Goal: Task Accomplishment & Management: Complete application form

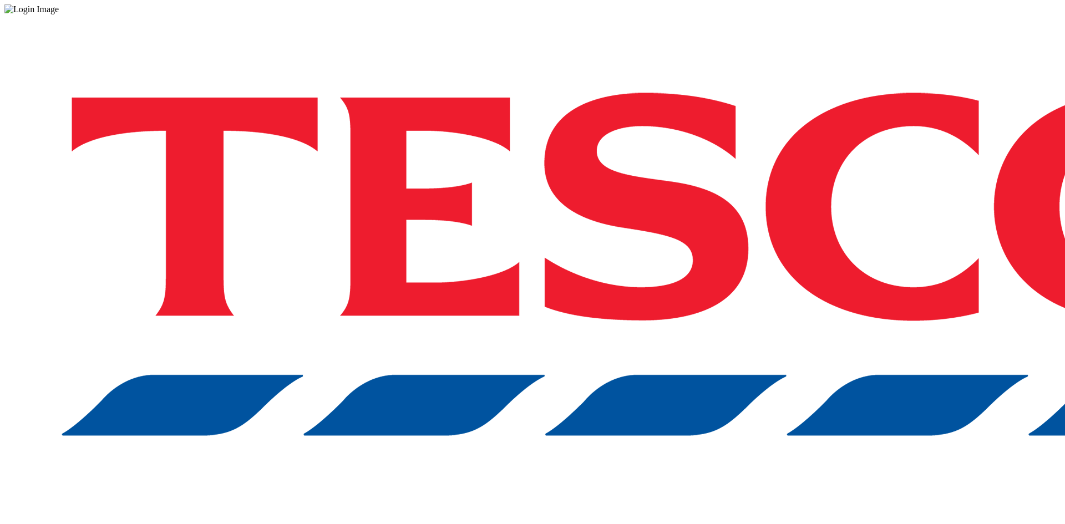
drag, startPoint x: 636, startPoint y: 111, endPoint x: 688, endPoint y: 188, distance: 92.8
click at [636, 111] on div "Log in to the Spectra’s dashboard using Tesco’s credentials. If you don’t have …" at bounding box center [532, 290] width 1057 height 552
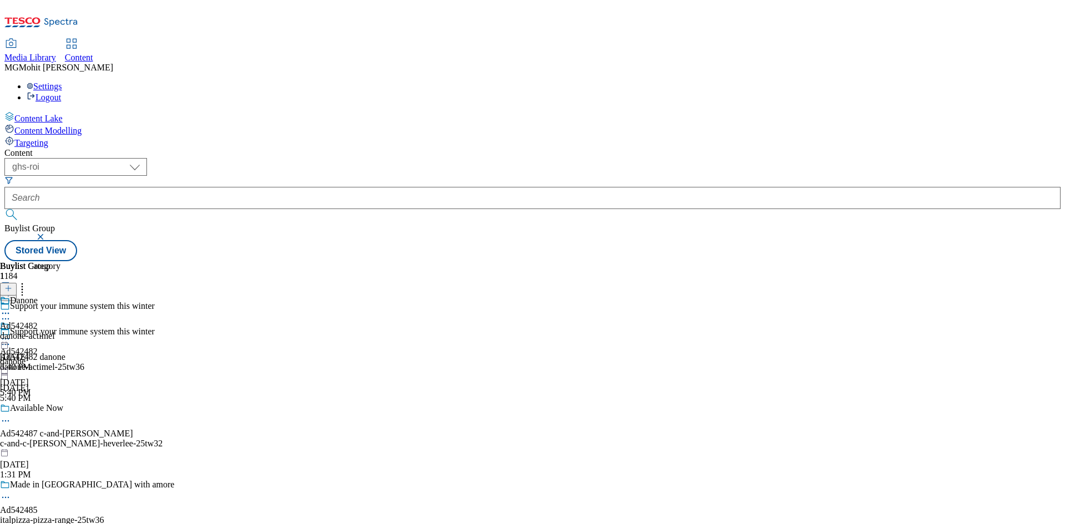
click at [12, 290] on icon at bounding box center [8, 294] width 8 height 8
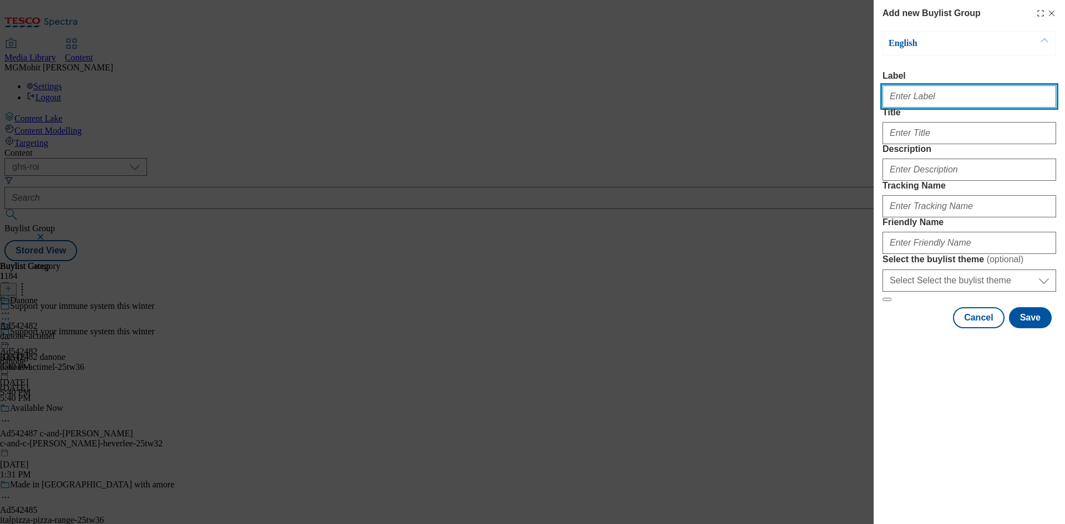
click at [936, 103] on input "Label" at bounding box center [970, 96] width 174 height 22
paste input "Ad542066 mediavest"
type input "Ad542066 mediavest"
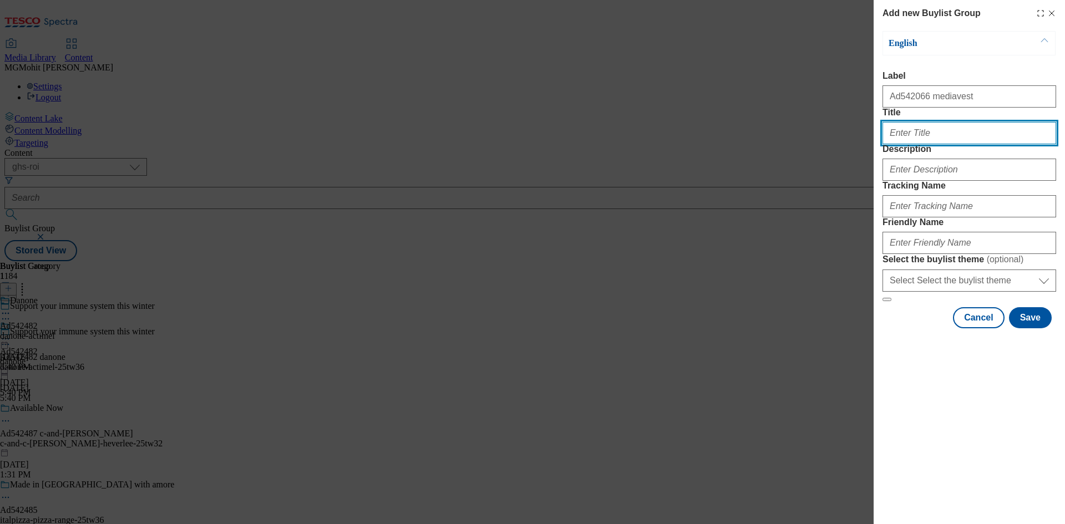
paste input "Your guide to baby [PERSON_NAME]"
type input "Your guide to baby health"
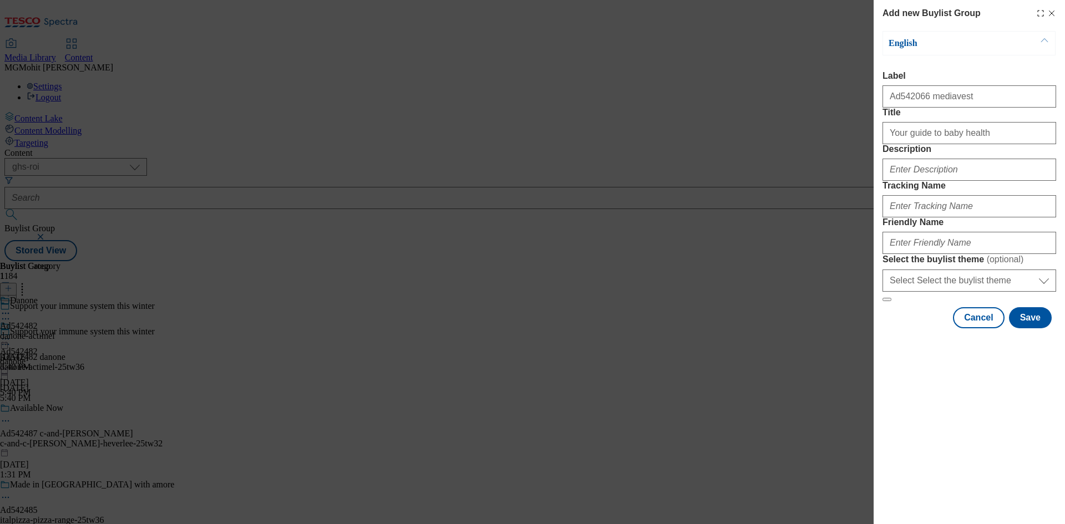
drag, startPoint x: 958, startPoint y: 217, endPoint x: 744, endPoint y: 214, distance: 214.2
click at [726, 203] on div "Add new Buylist Group English Label Ad542066 mediavest Title Your guide to baby…" at bounding box center [532, 262] width 1065 height 524
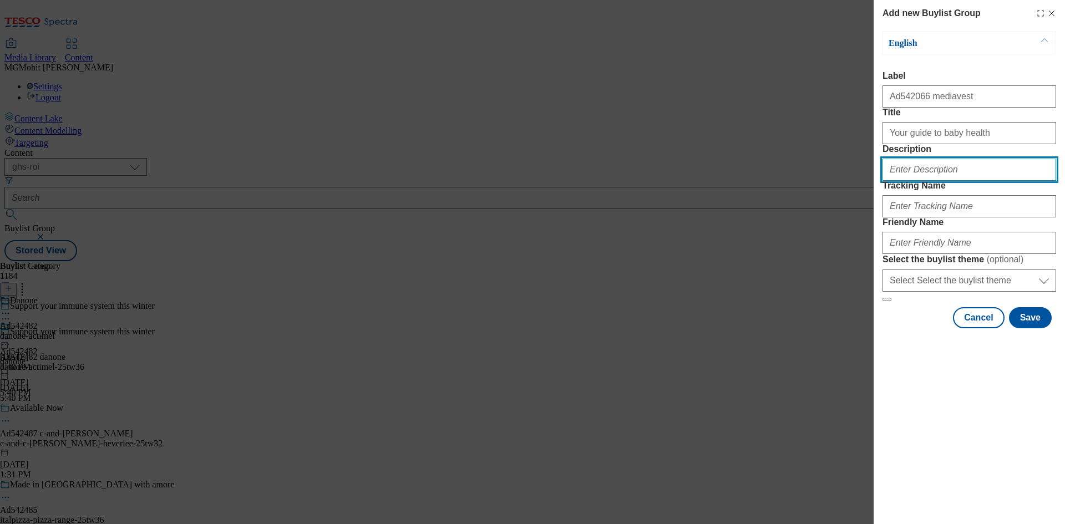
click at [908, 181] on input "Description" at bounding box center [970, 170] width 174 height 22
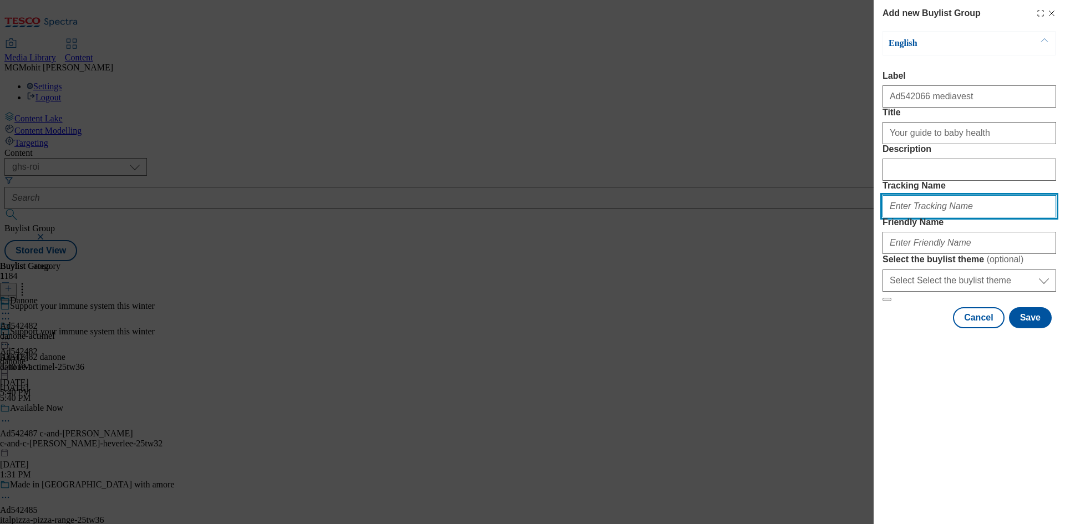
paste input "DH_AD542066"
type input "DH_AD542066"
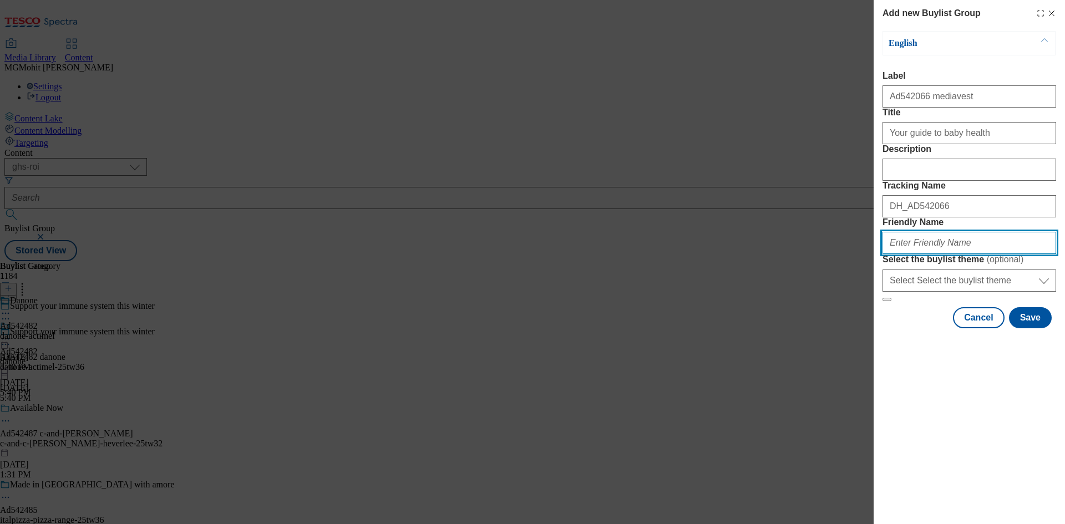
paste input "mediavest-hse-25tw45"
type input "mediavest-hse-25tw45"
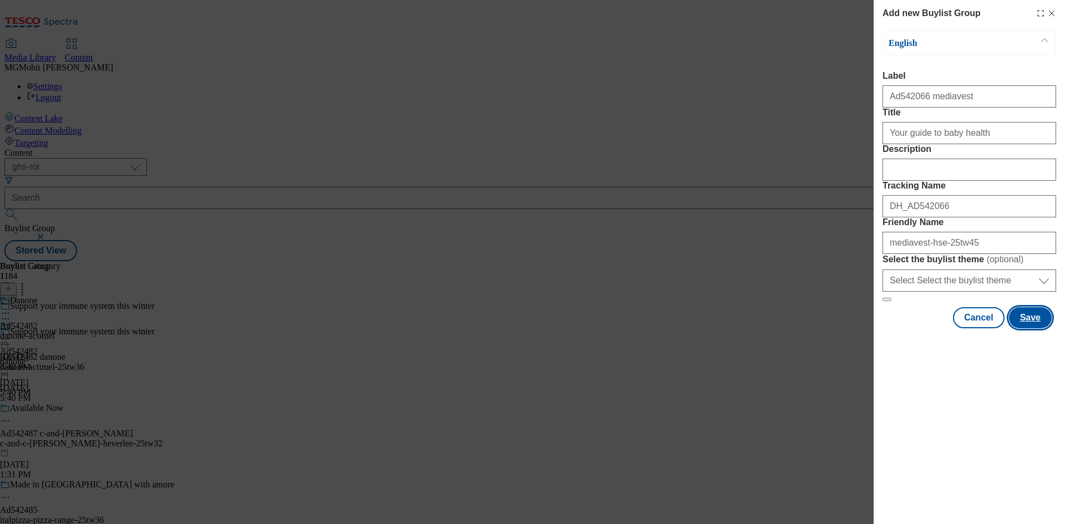
click at [1024, 329] on button "Save" at bounding box center [1030, 317] width 43 height 21
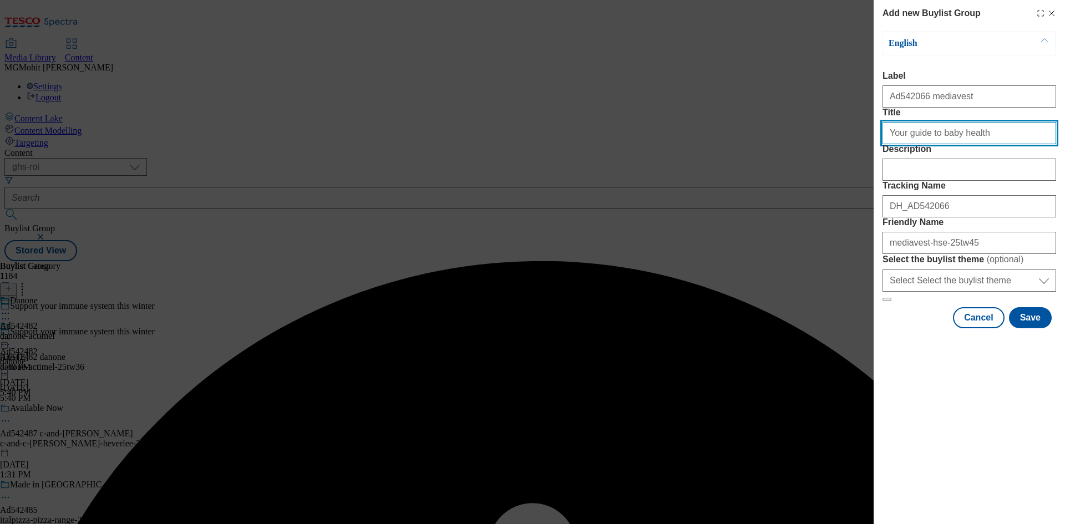
click at [983, 144] on input "Your guide to baby health" at bounding box center [970, 133] width 174 height 22
type input "Your guide to baby health"
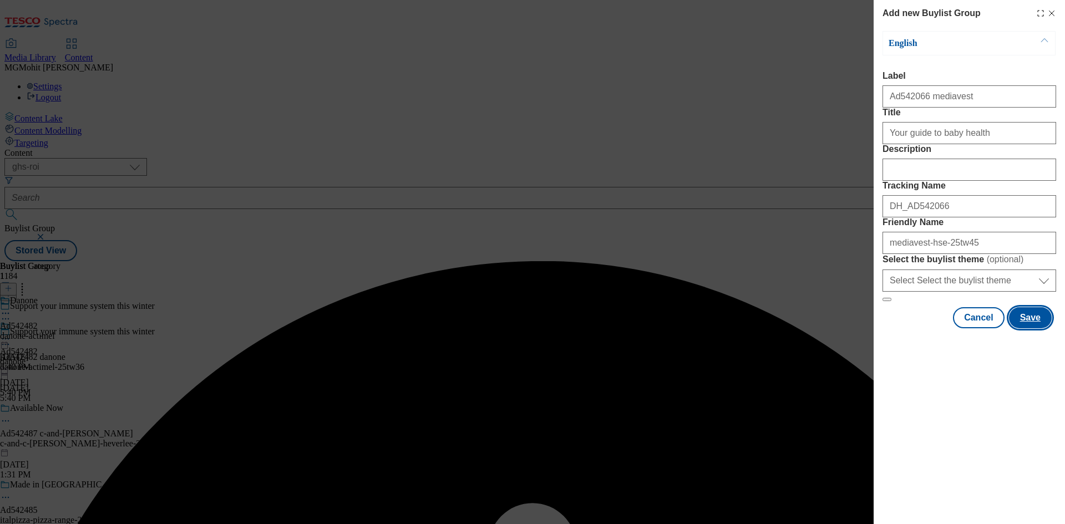
click at [1039, 329] on button "Save" at bounding box center [1030, 317] width 43 height 21
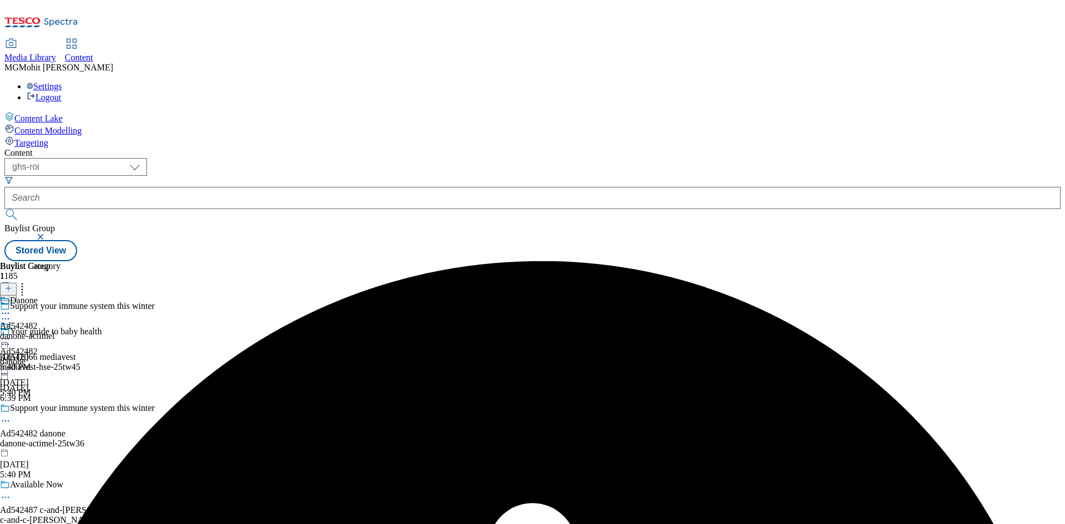
click at [174, 362] on div "mediavest-hse-25tw45" at bounding box center [87, 367] width 174 height 10
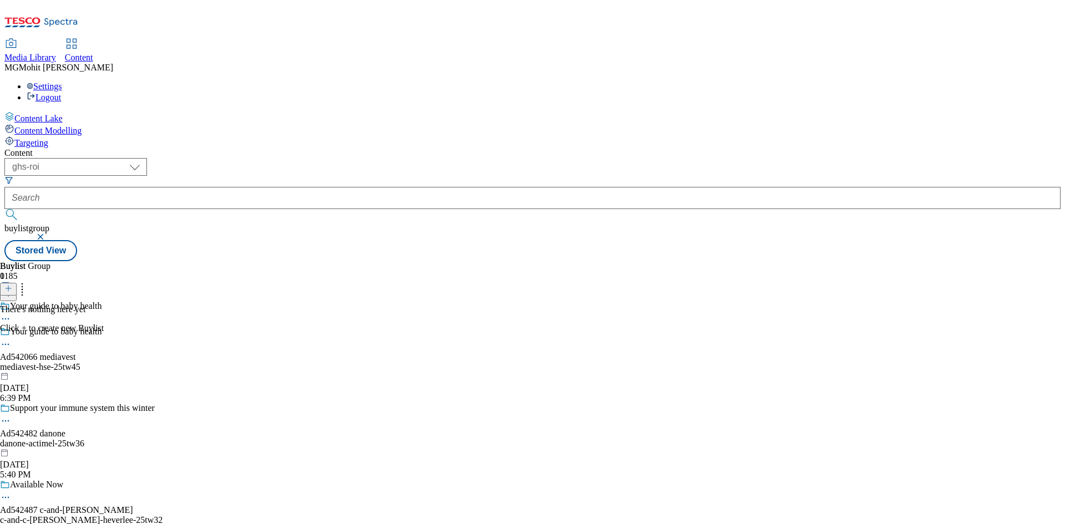
click at [174, 362] on div "mediavest-hse-25tw45" at bounding box center [87, 367] width 174 height 10
click at [12, 285] on icon at bounding box center [8, 289] width 8 height 8
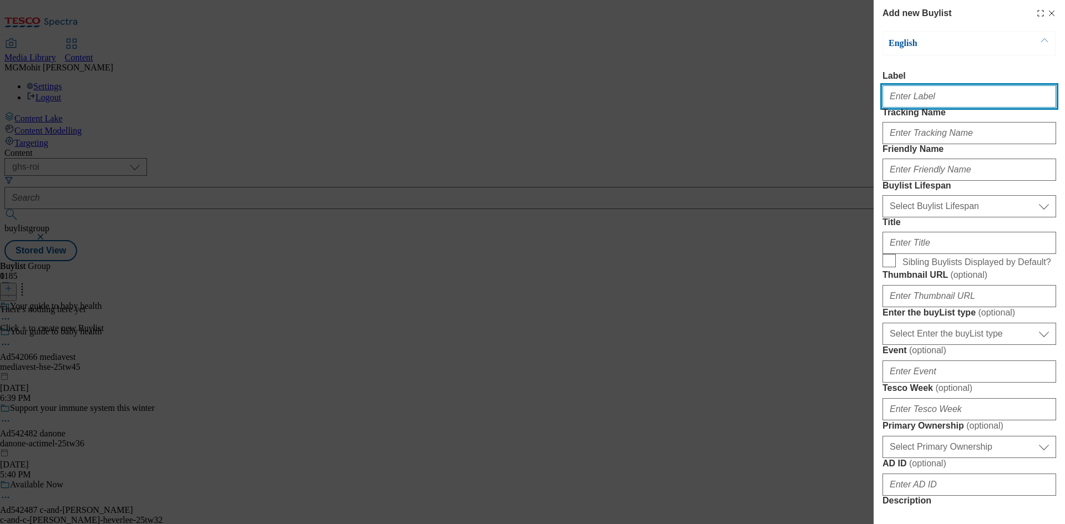
click at [919, 103] on input "Label" at bounding box center [970, 96] width 174 height 22
paste input "Ad542066"
type input "Ad542066"
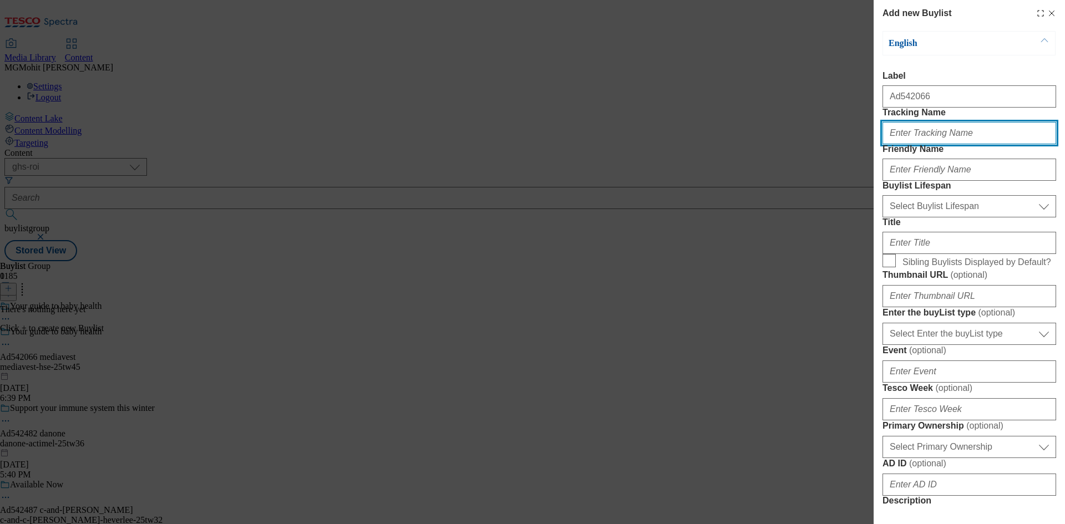
paste input "Ad542066"
type input "Ad542066"
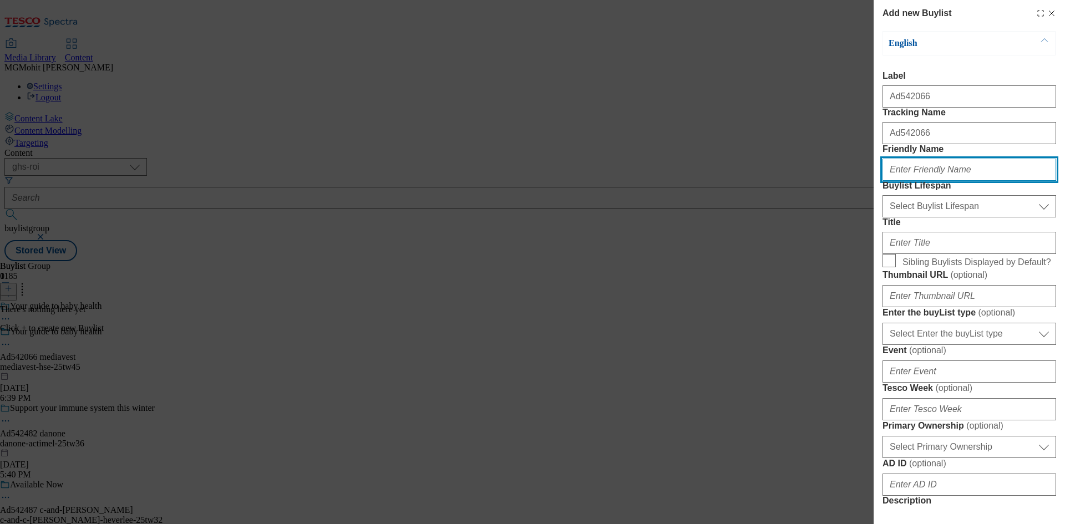
paste input "mediavest"
type input "mediavest"
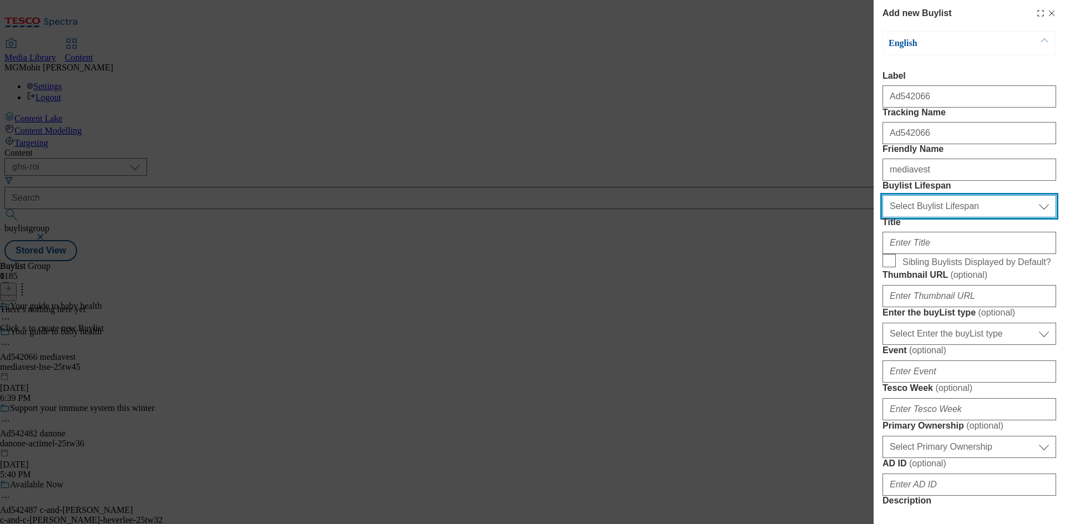
click at [942, 218] on select "Select Buylist Lifespan evergreen seasonal tactical" at bounding box center [970, 206] width 174 height 22
select select "tactical"
click at [883, 218] on select "Select Buylist Lifespan evergreen seasonal tactical" at bounding box center [970, 206] width 174 height 22
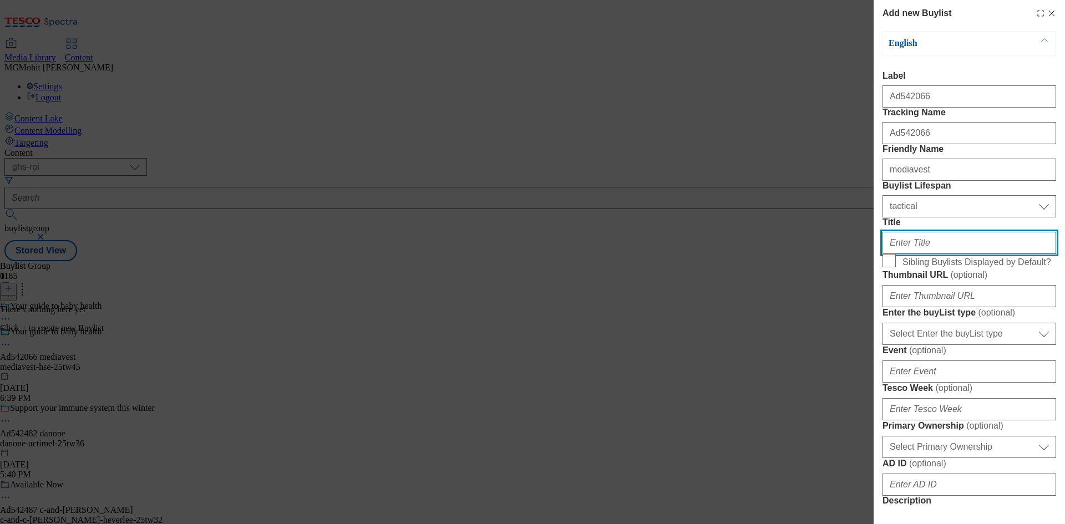
click at [898, 254] on input "Title" at bounding box center [970, 243] width 174 height 22
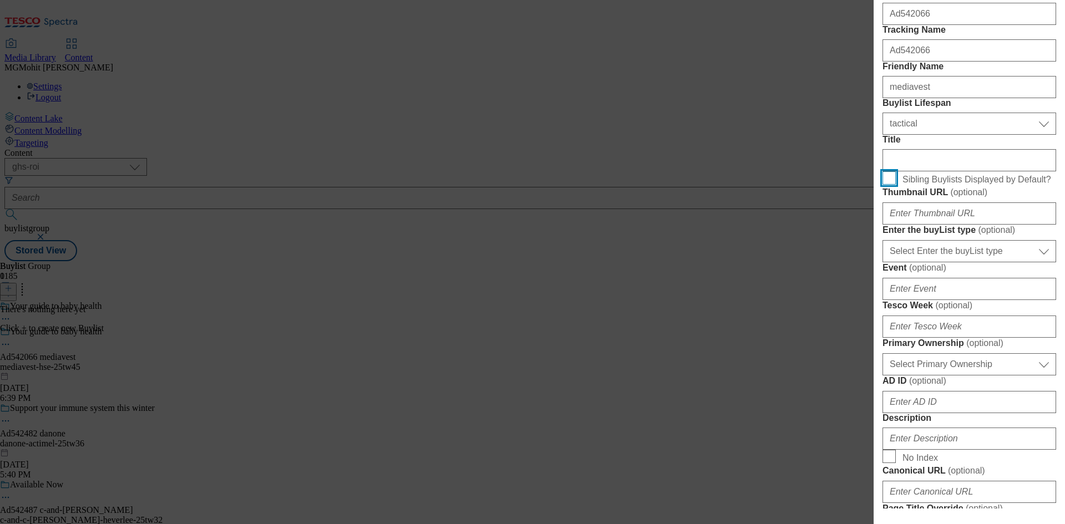
scroll to position [222, 0]
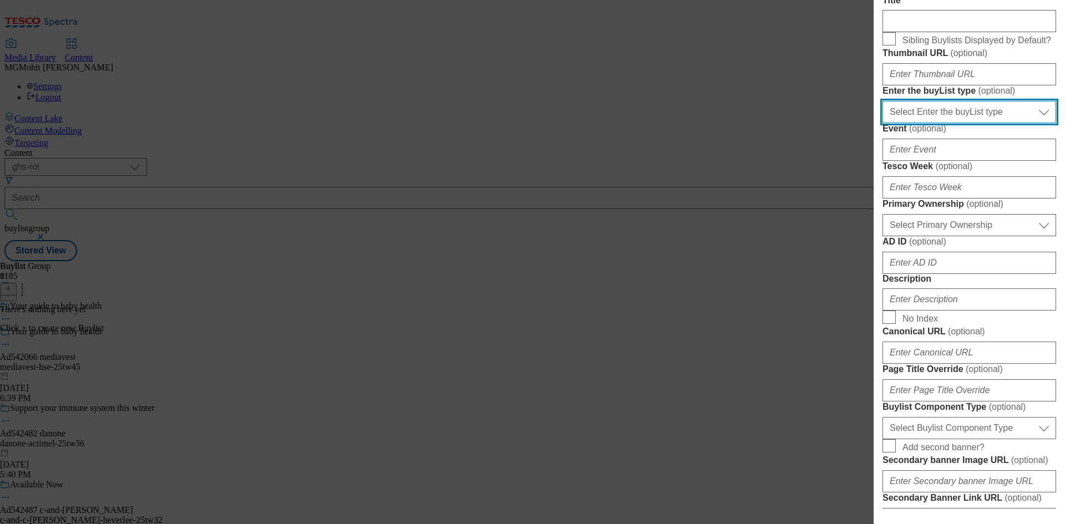
click at [932, 123] on select "Select Enter the buyList type event supplier funded long term >4 weeks supplier…" at bounding box center [970, 112] width 174 height 22
select select "supplier funded short term 1-3 weeks"
click at [883, 123] on select "Select Enter the buyList type event supplier funded long term >4 weeks supplier…" at bounding box center [970, 112] width 174 height 22
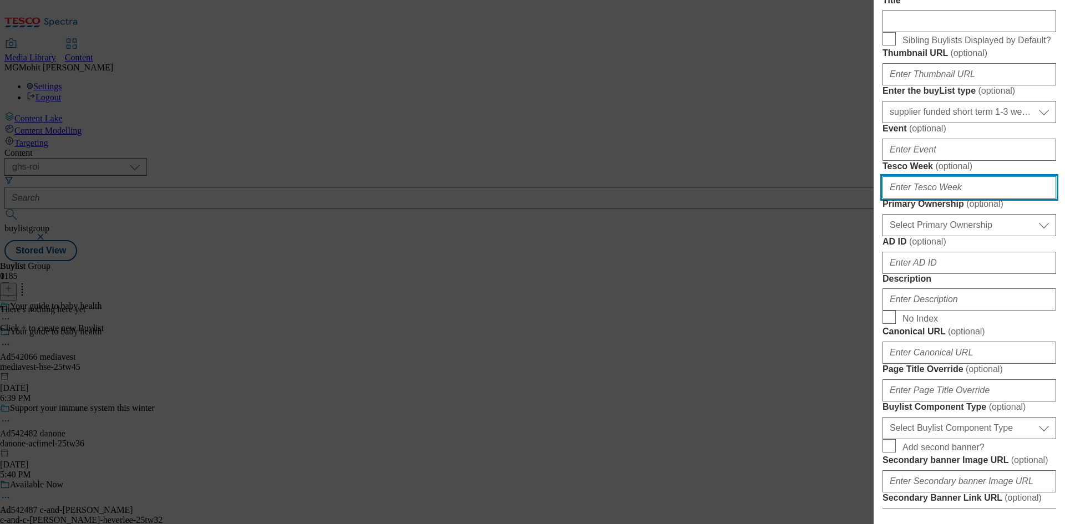
click at [922, 199] on input "Tesco Week ( optional )" at bounding box center [970, 187] width 174 height 22
type input "45"
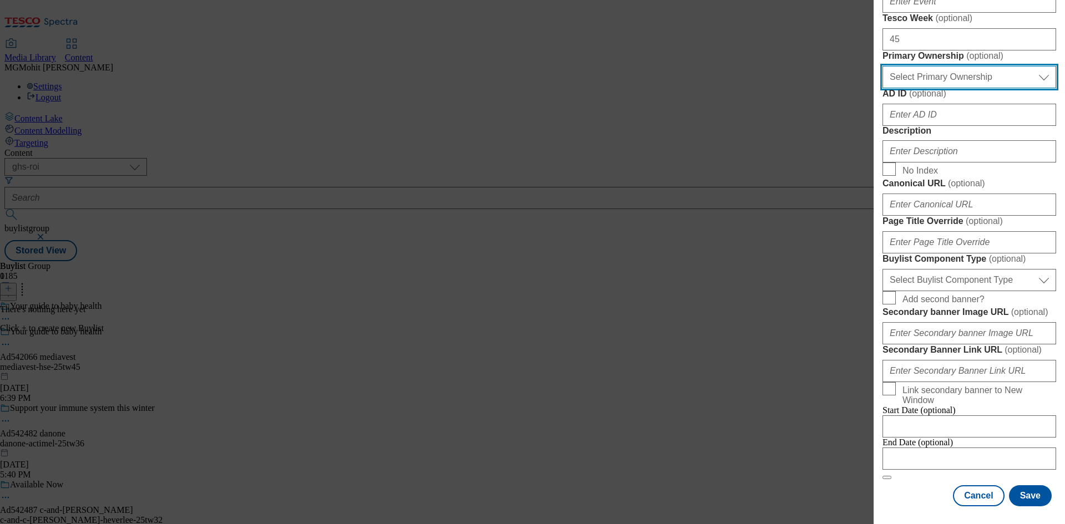
scroll to position [388, 0]
drag, startPoint x: 961, startPoint y: 244, endPoint x: 951, endPoint y: 253, distance: 13.4
click at [961, 88] on select "Select Primary Ownership tesco dunnhumby" at bounding box center [970, 77] width 174 height 22
select select "dunnhumby"
click at [883, 88] on select "Select Primary Ownership tesco dunnhumby" at bounding box center [970, 77] width 174 height 22
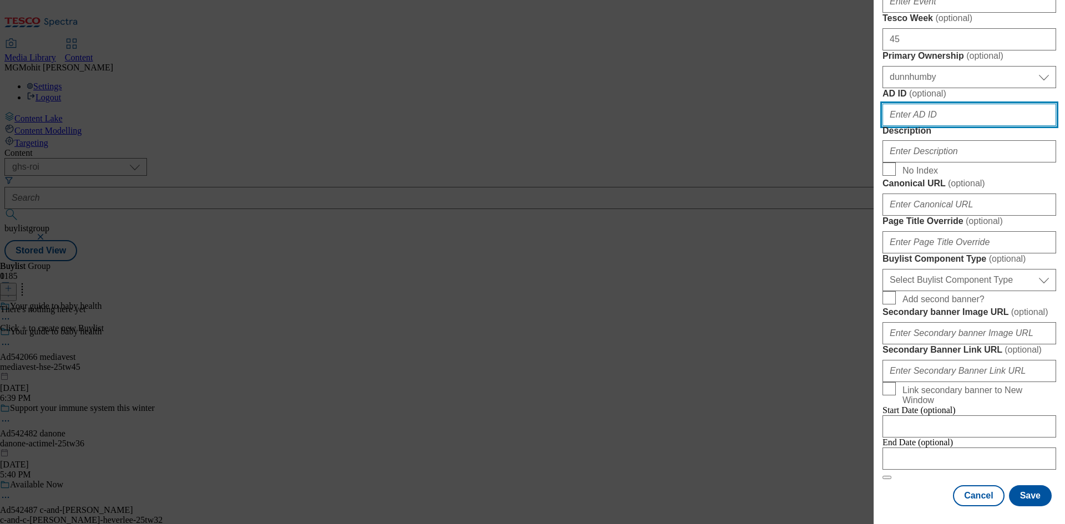
click at [906, 126] on input "AD ID ( optional )" at bounding box center [970, 115] width 174 height 22
paste input "542066"
type input "542066"
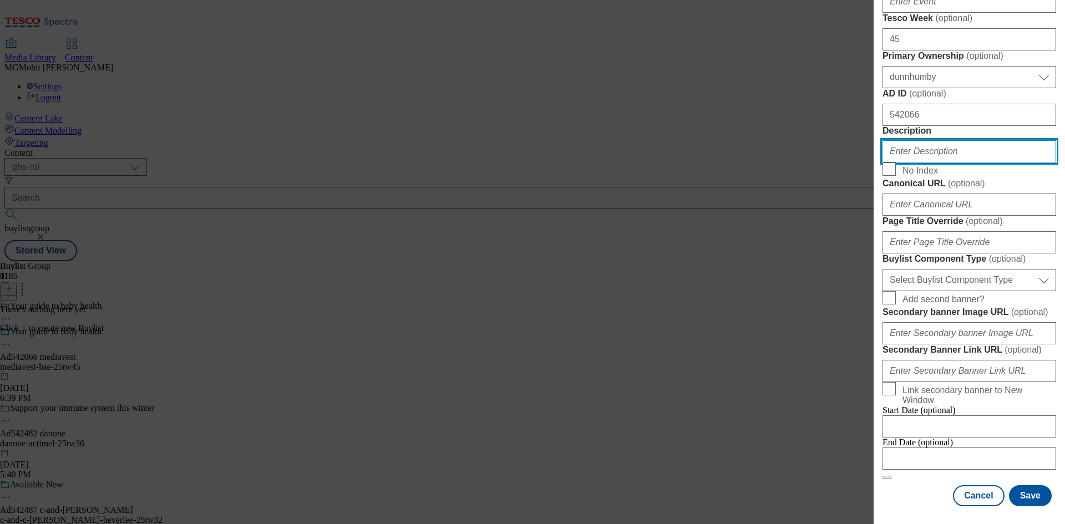
click at [908, 163] on input "Description" at bounding box center [970, 151] width 174 height 22
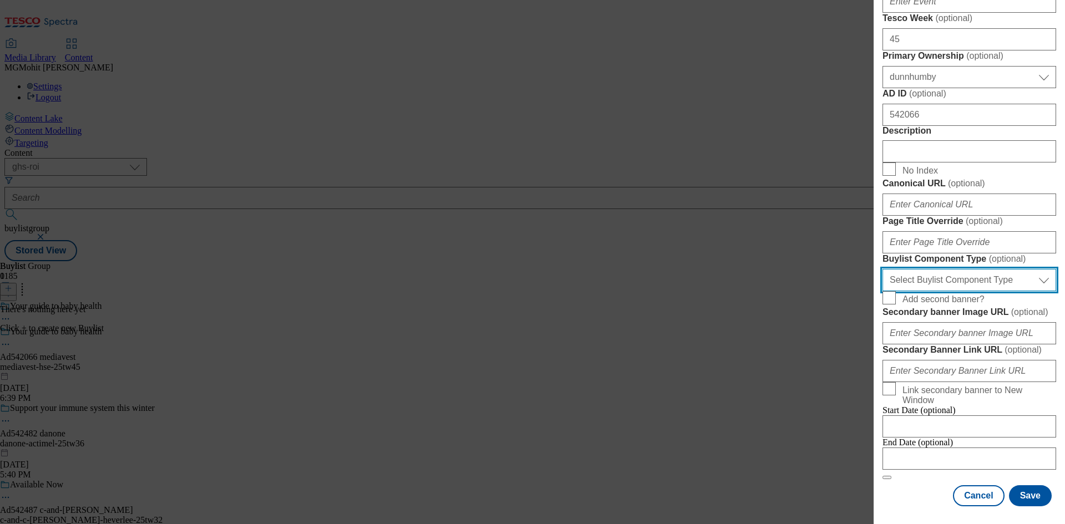
click at [931, 291] on select "Select Buylist Component Type Banner Competition Header Meal" at bounding box center [970, 280] width 174 height 22
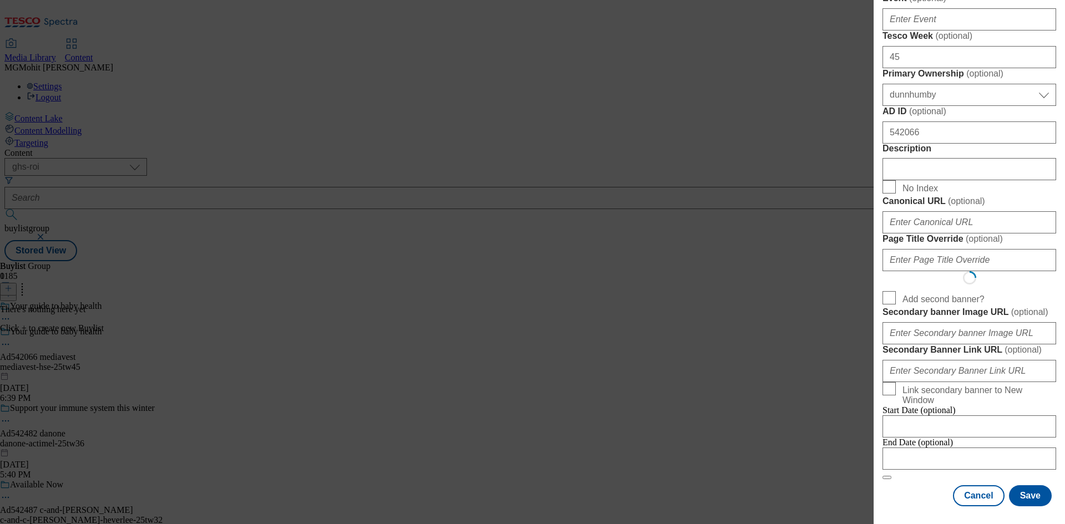
scroll to position [0, 0]
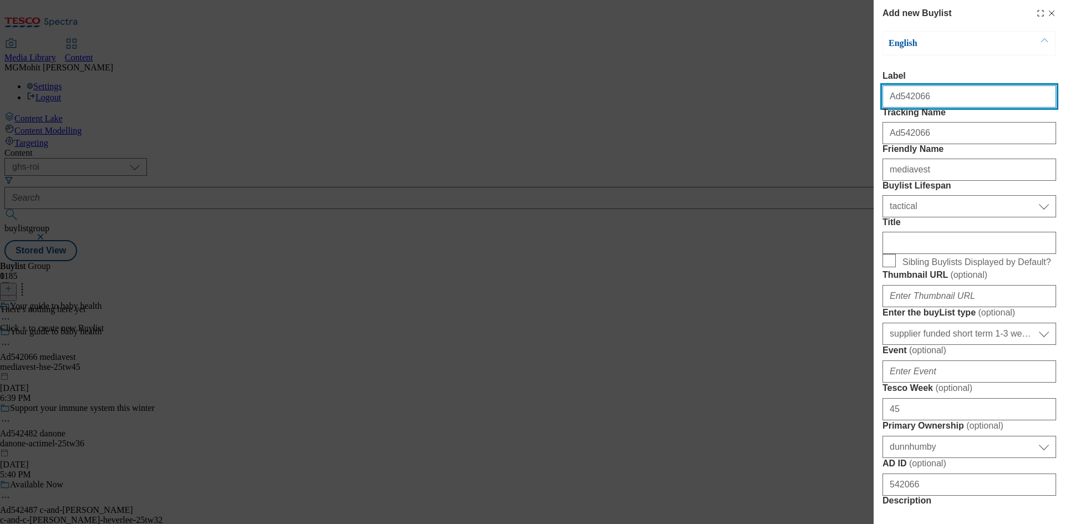
select select "Banner"
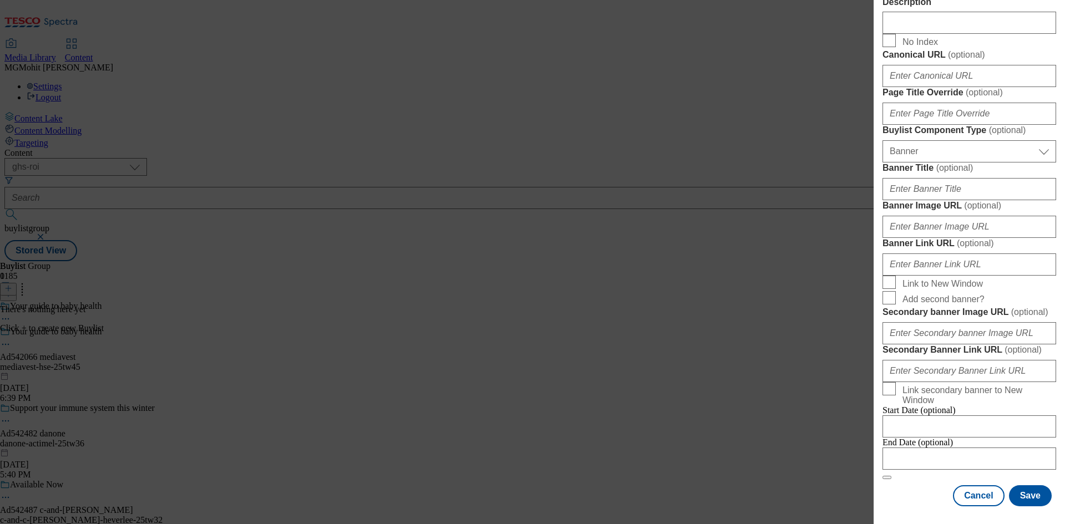
scroll to position [973, 0]
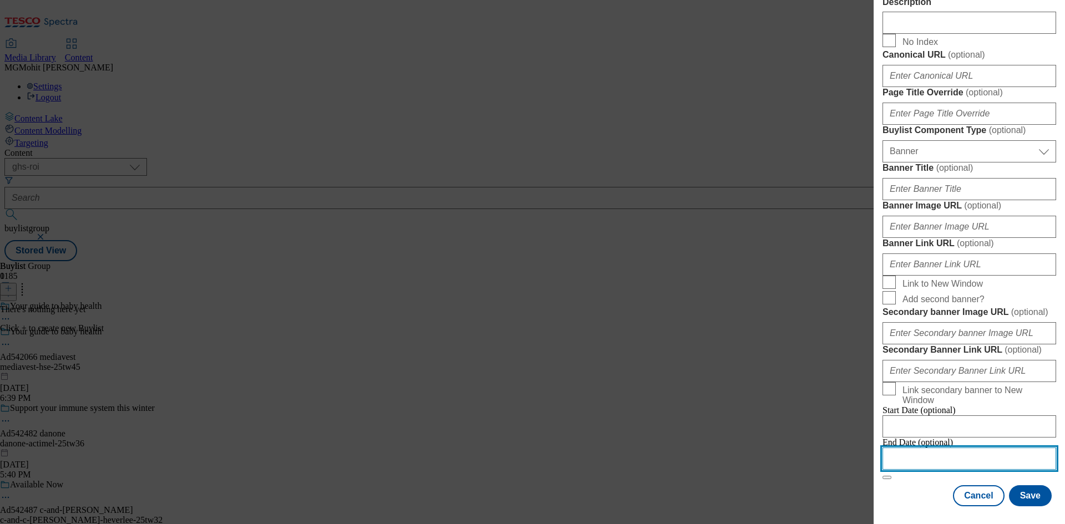
click at [928, 451] on input "Modal" at bounding box center [970, 459] width 174 height 22
select select "2025"
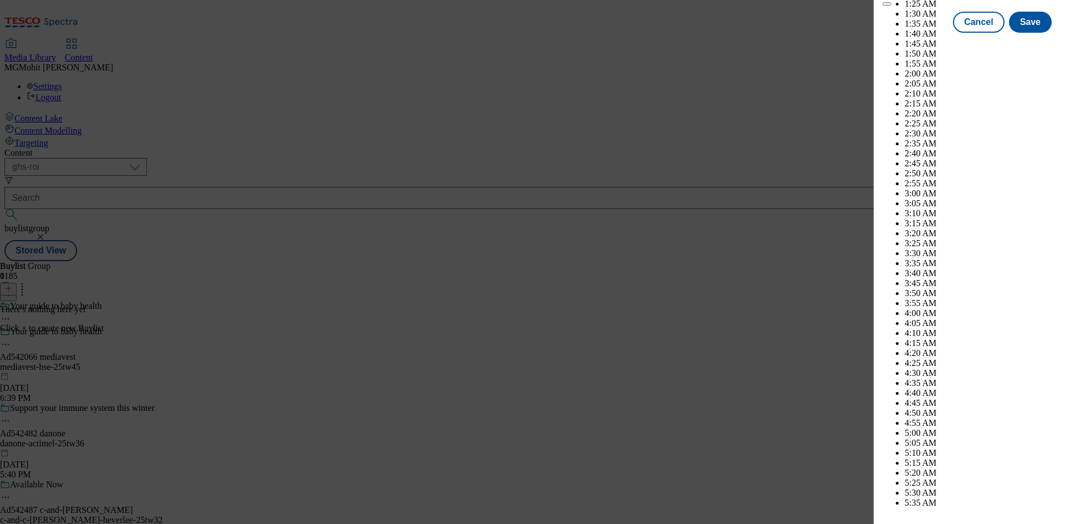
scroll to position [4593, 0]
select select "December"
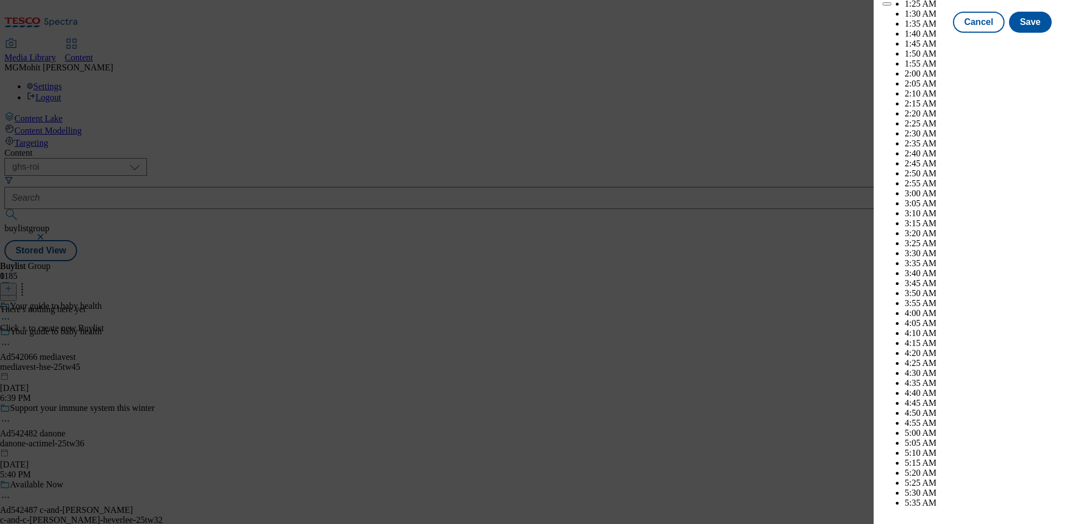
select select "2026"
select select "April"
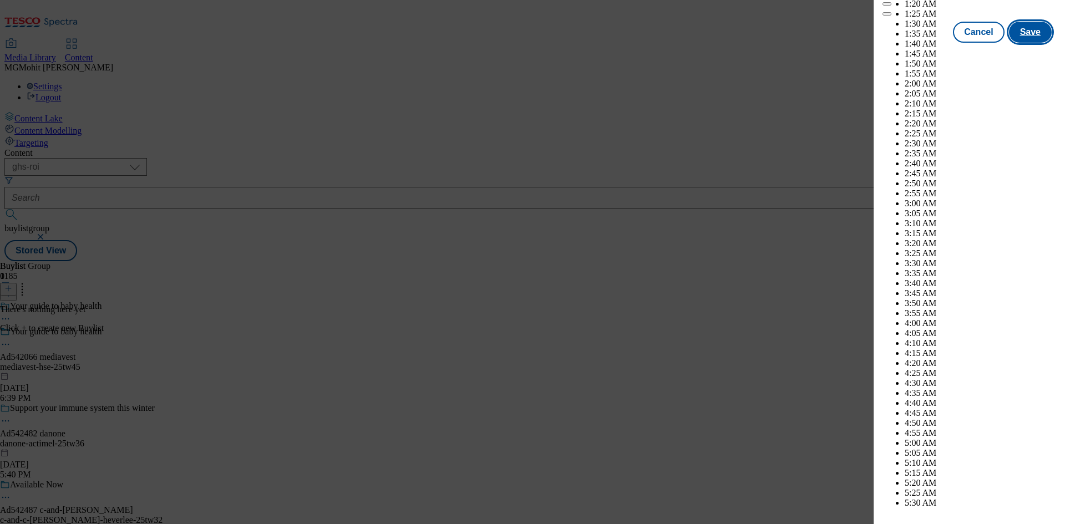
click at [1019, 43] on button "Save" at bounding box center [1030, 32] width 43 height 21
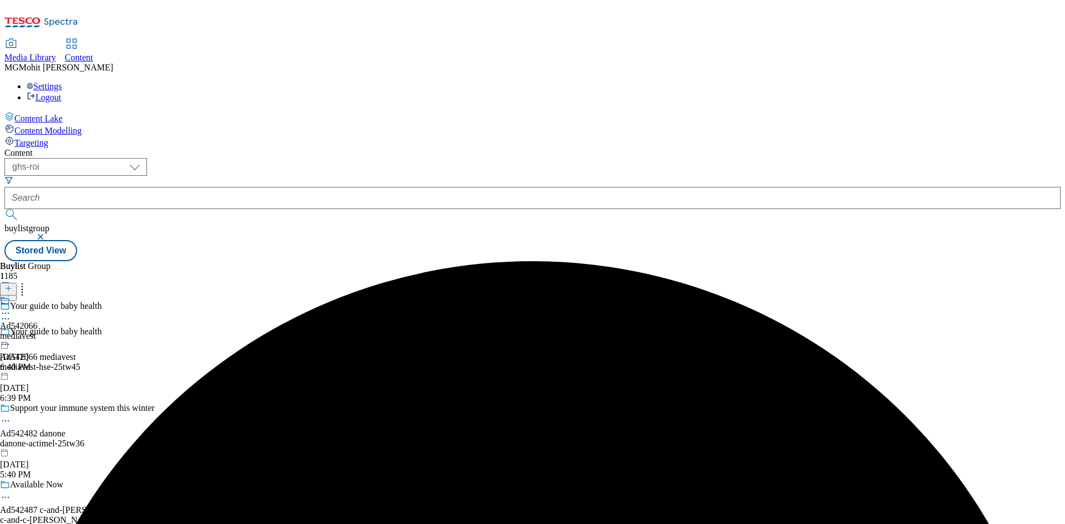
click at [38, 296] on div "Ad542066 mediavest Oct 7, 2025 6:40 PM" at bounding box center [19, 334] width 38 height 77
click at [12, 285] on icon at bounding box center [8, 289] width 8 height 8
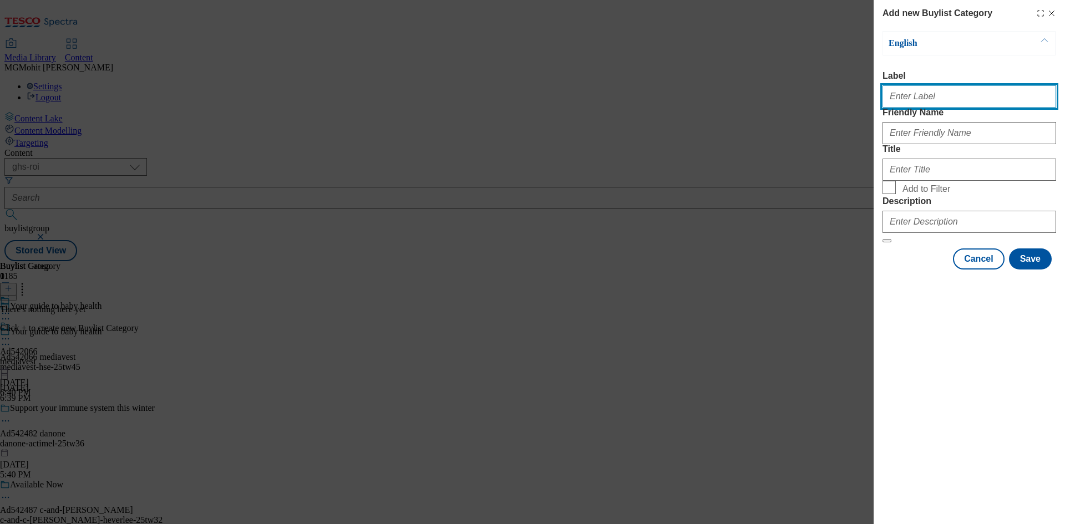
click at [903, 103] on input "Label" at bounding box center [970, 96] width 174 height 22
paste input "Ad542066"
type input "Ad542066"
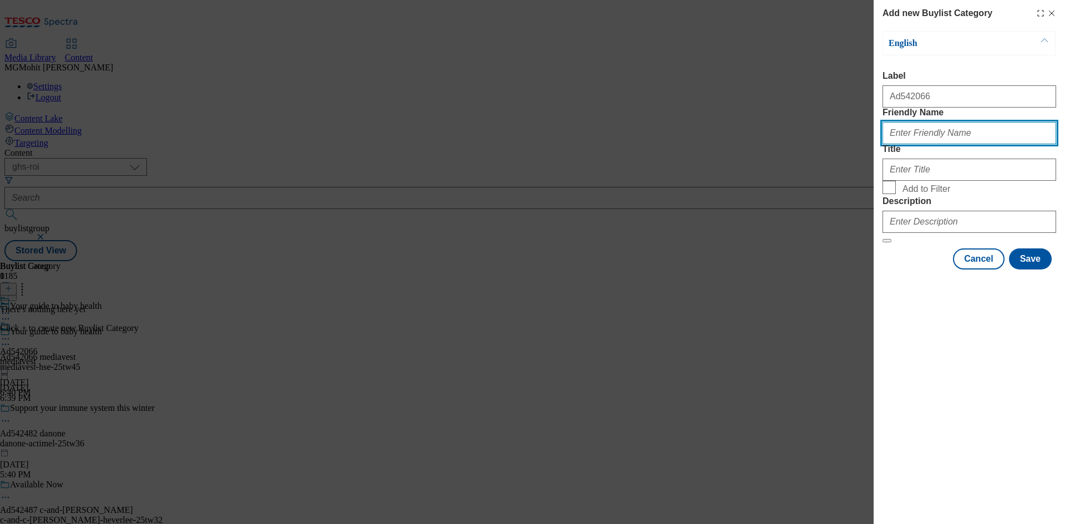
paste input "mediavest-hse"
type input "mediavest-hse"
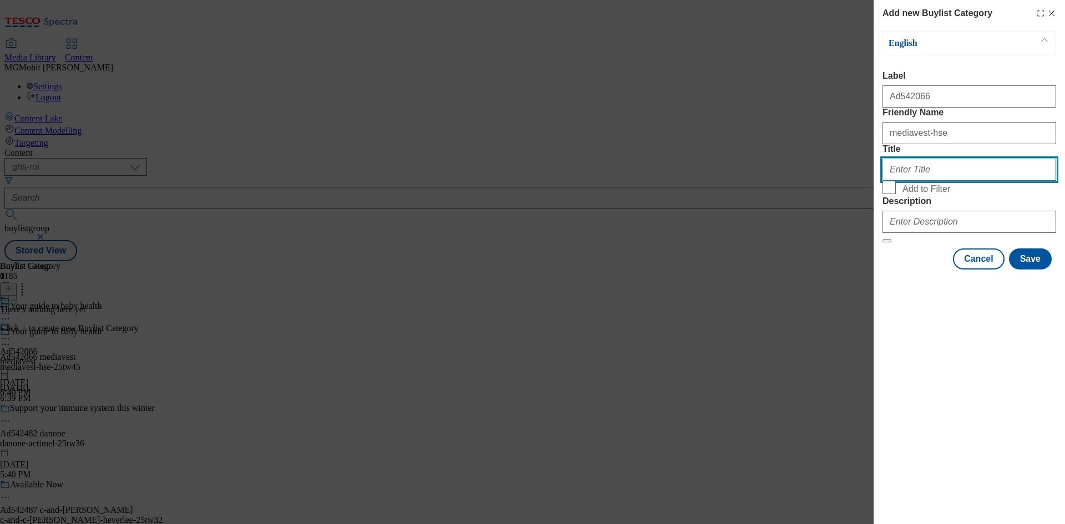
paste input "Mediavest LTD T/A Spark Foundry"
type input "Mediavest LTD T/A Spark Foundry"
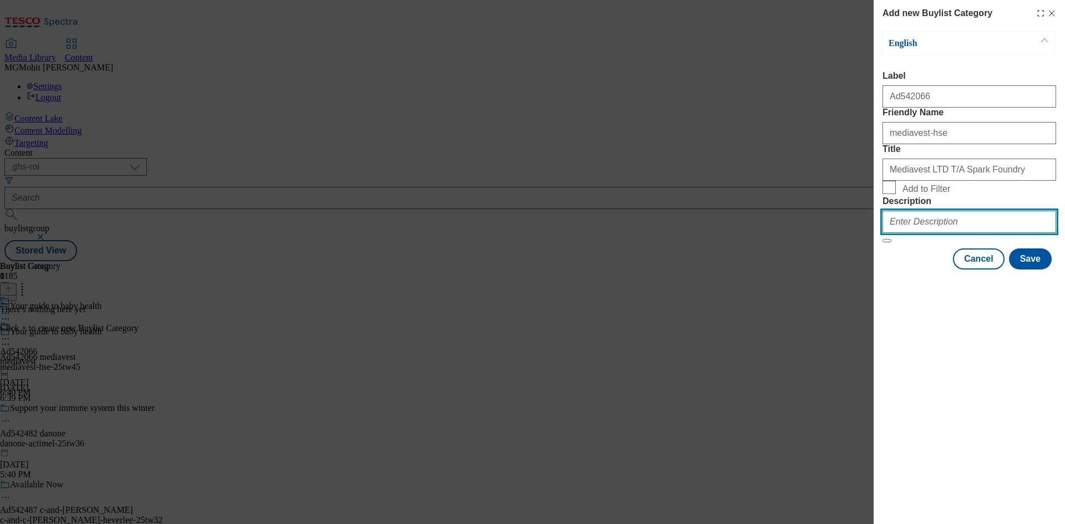
click at [909, 233] on input "Description" at bounding box center [970, 222] width 174 height 22
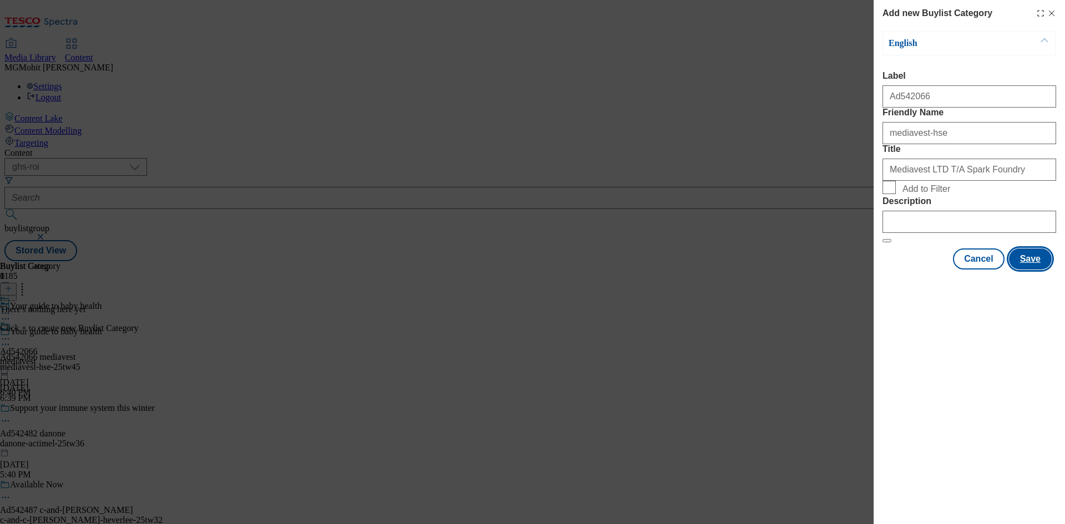
click at [1025, 270] on button "Save" at bounding box center [1030, 259] width 43 height 21
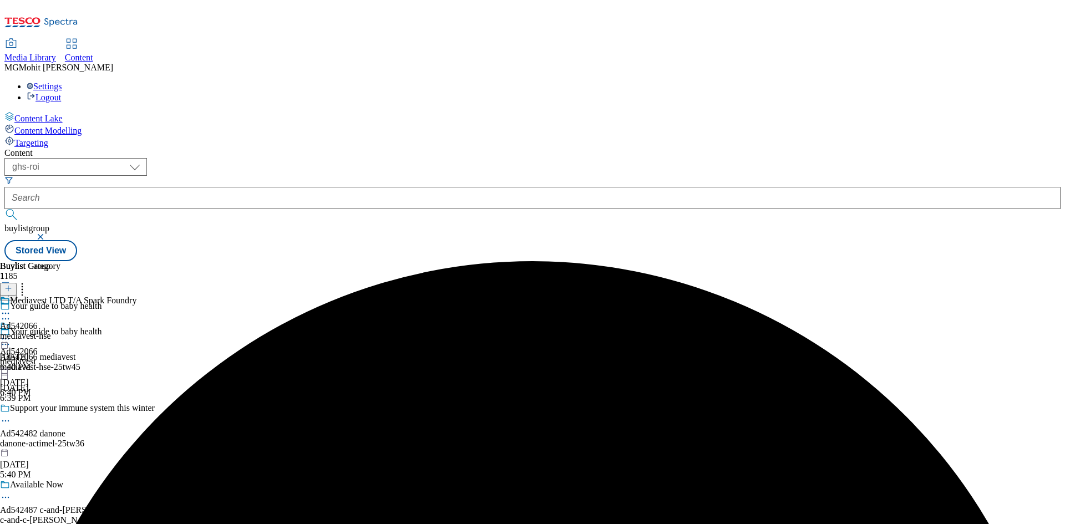
click at [137, 331] on div "mediavest-hse" at bounding box center [68, 336] width 137 height 10
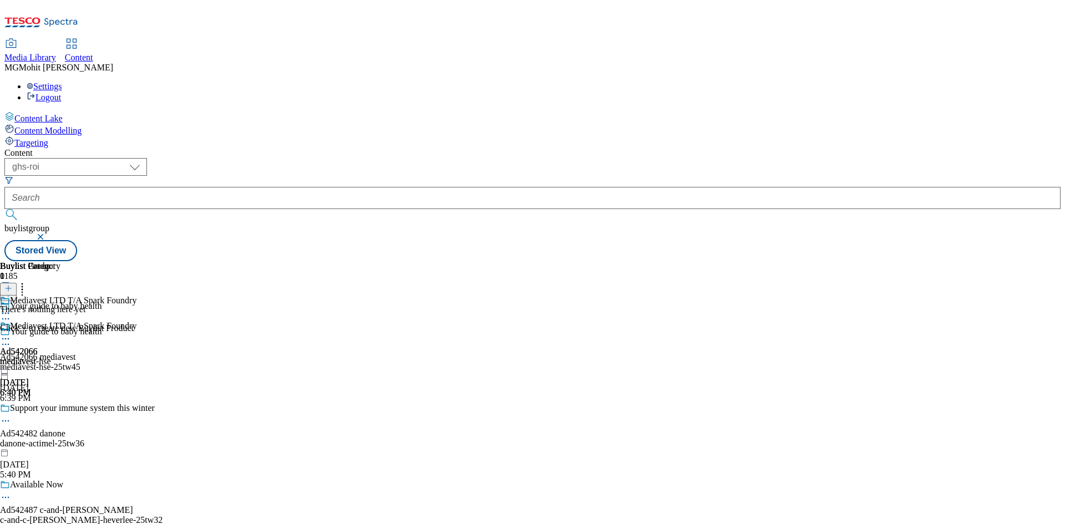
click at [174, 261] on div "Buylist Group 1185" at bounding box center [87, 281] width 174 height 40
click at [12, 290] on icon at bounding box center [8, 294] width 8 height 8
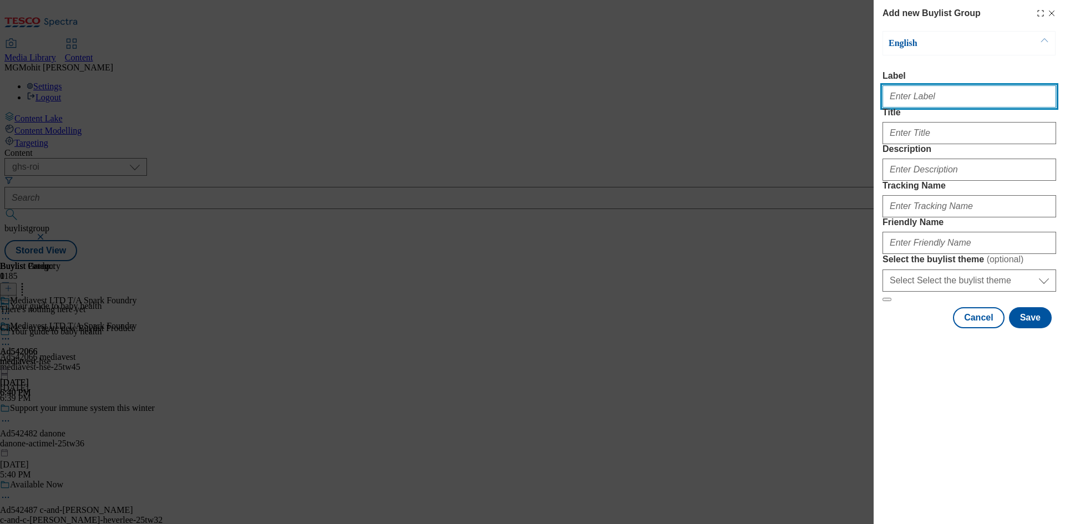
click at [907, 102] on input "Label" at bounding box center [970, 96] width 174 height 22
paste input "Ad542064 mediavest"
type input "Ad542064 mediavest"
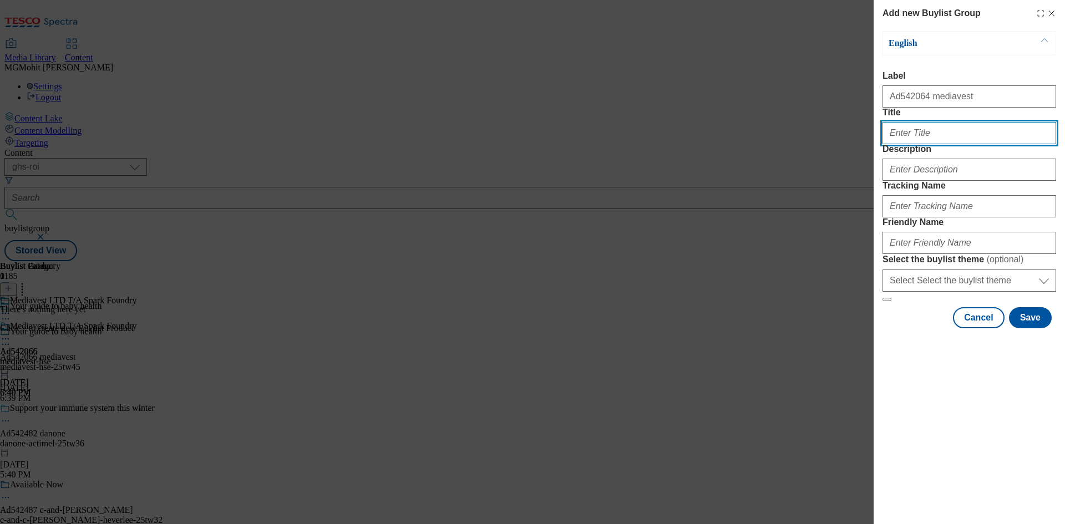
click at [911, 144] on input "Title" at bounding box center [970, 133] width 174 height 22
paste input "Your guide to baby heath"
type input "Your guide to baby heath"
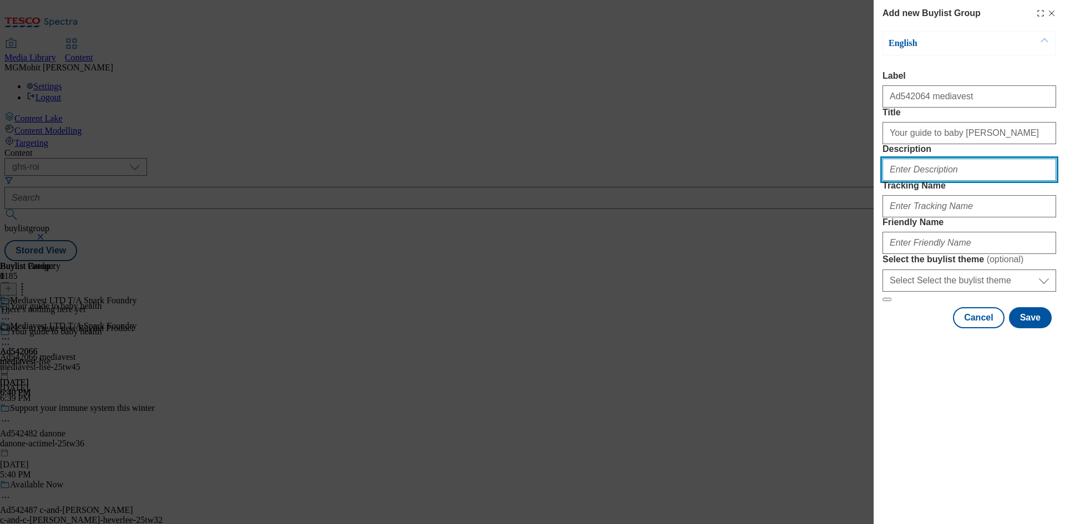
click at [944, 181] on input "Description" at bounding box center [970, 170] width 174 height 22
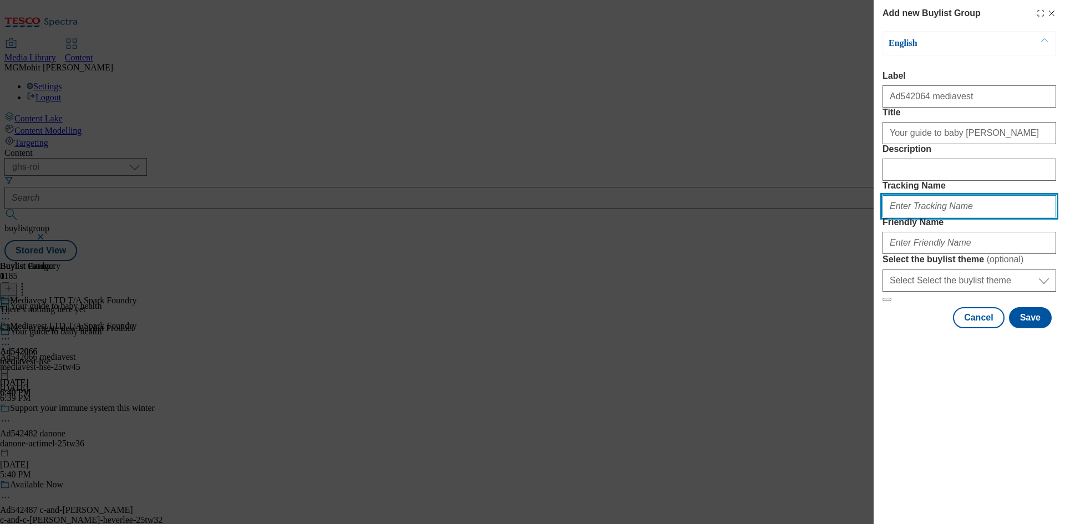
paste input "DH_AD542064"
type input "DH_AD542064"
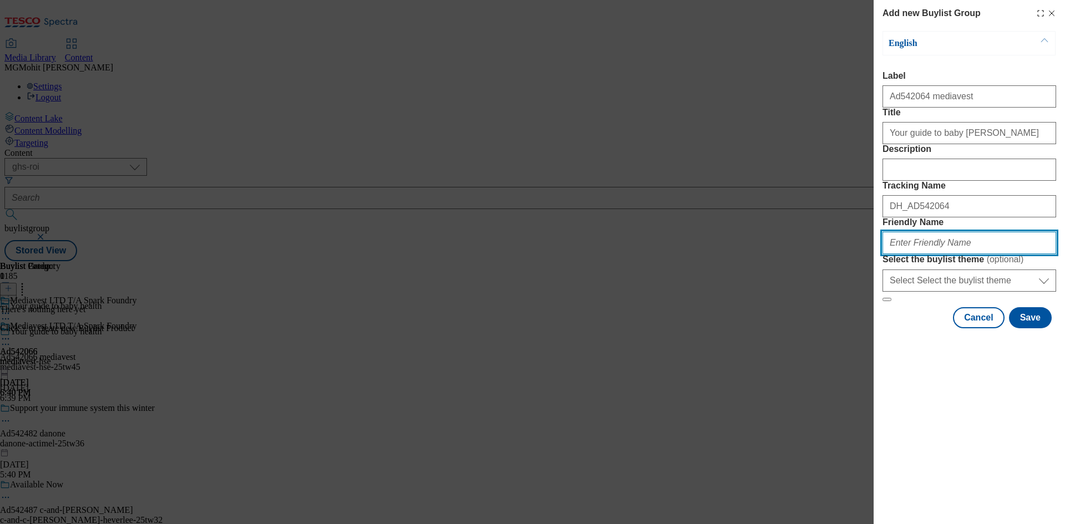
paste input "mediavest-hse-25tw36"
type input "mediavest-hse-25tw36"
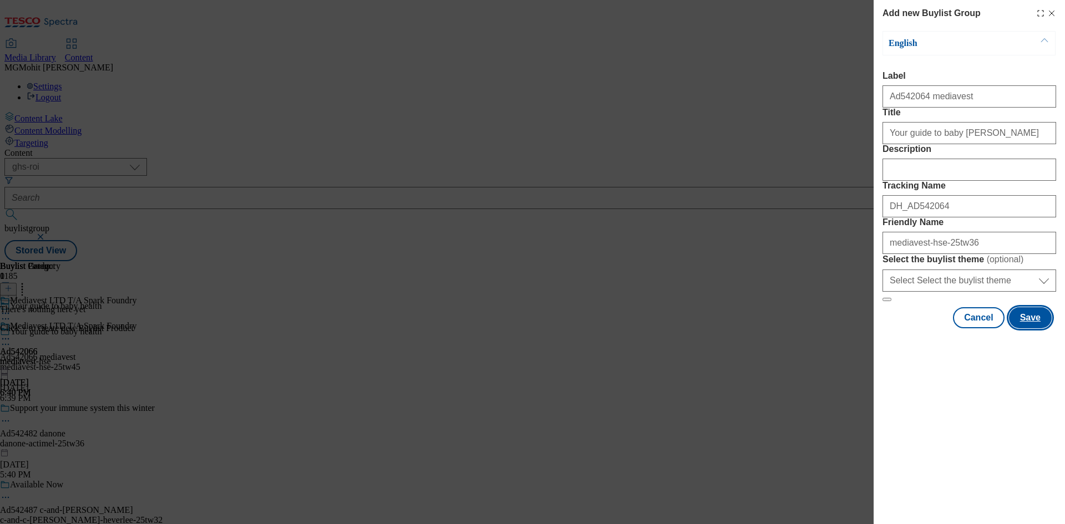
click at [1033, 329] on button "Save" at bounding box center [1030, 317] width 43 height 21
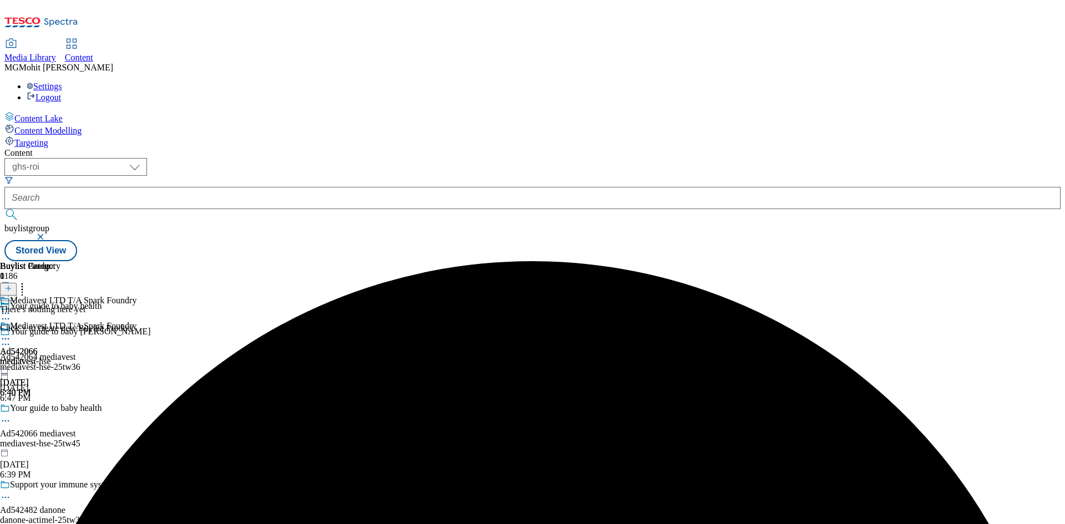
click at [174, 362] on div "mediavest-hse-25tw36" at bounding box center [87, 367] width 174 height 10
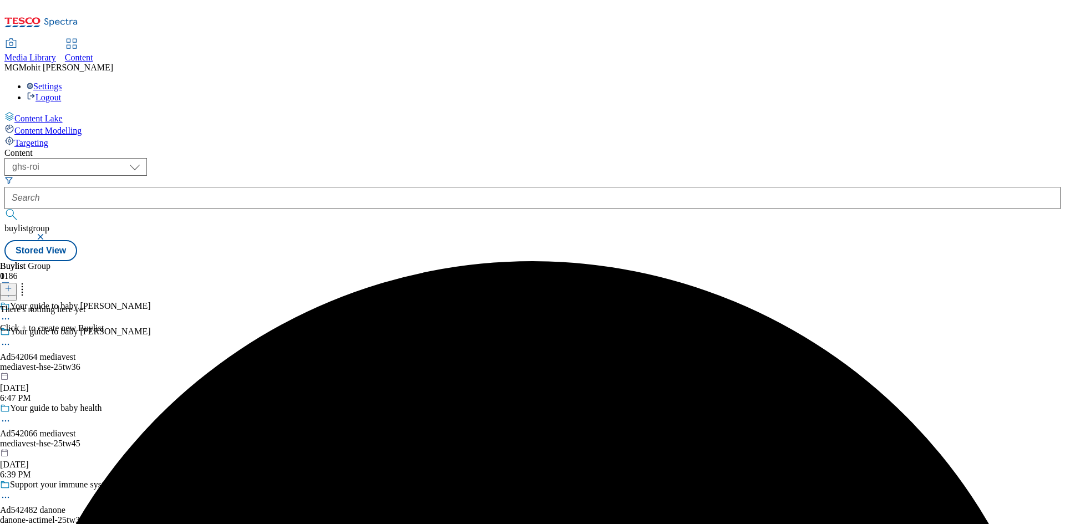
click at [12, 285] on icon at bounding box center [8, 289] width 8 height 8
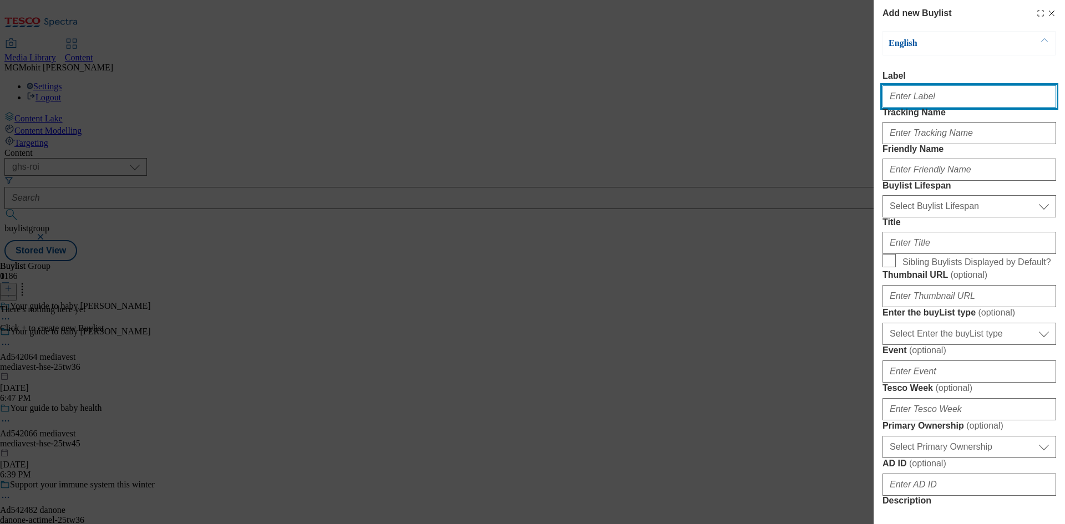
click at [919, 108] on input "Label" at bounding box center [970, 96] width 174 height 22
paste input "Ad542064"
type input "Ad542064"
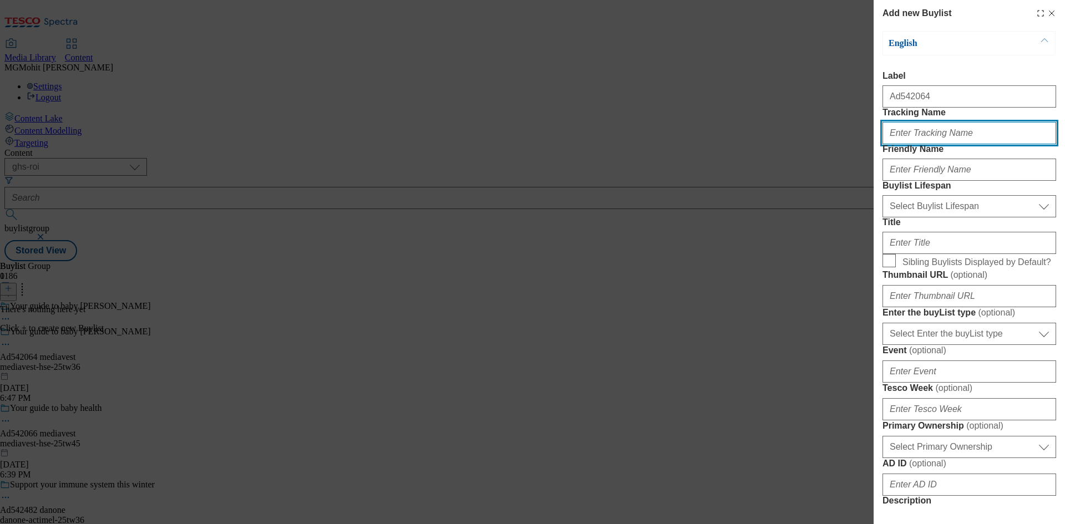
paste input "DH_AD542064"
type input "DH_AD542064"
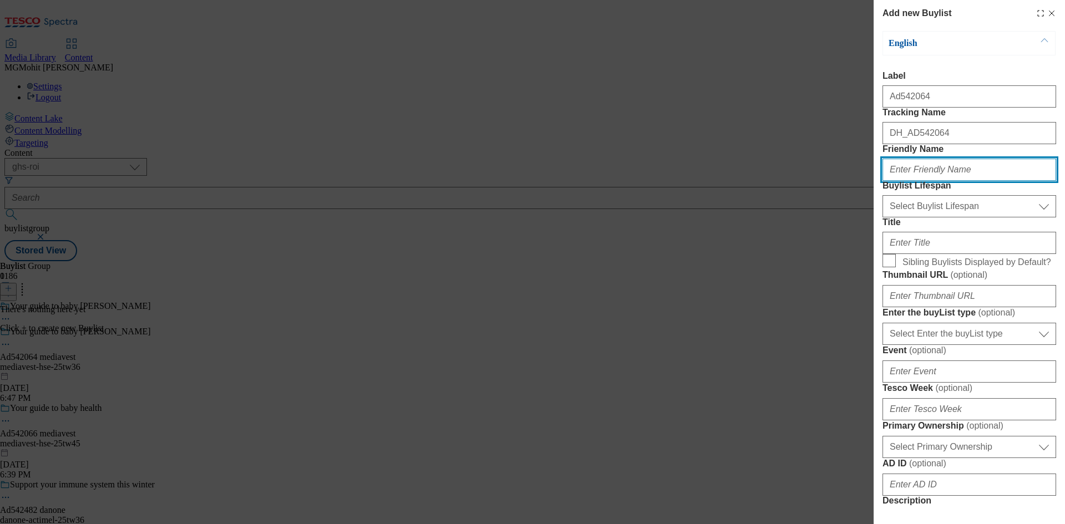
paste input "mediavest"
type input "mediavest"
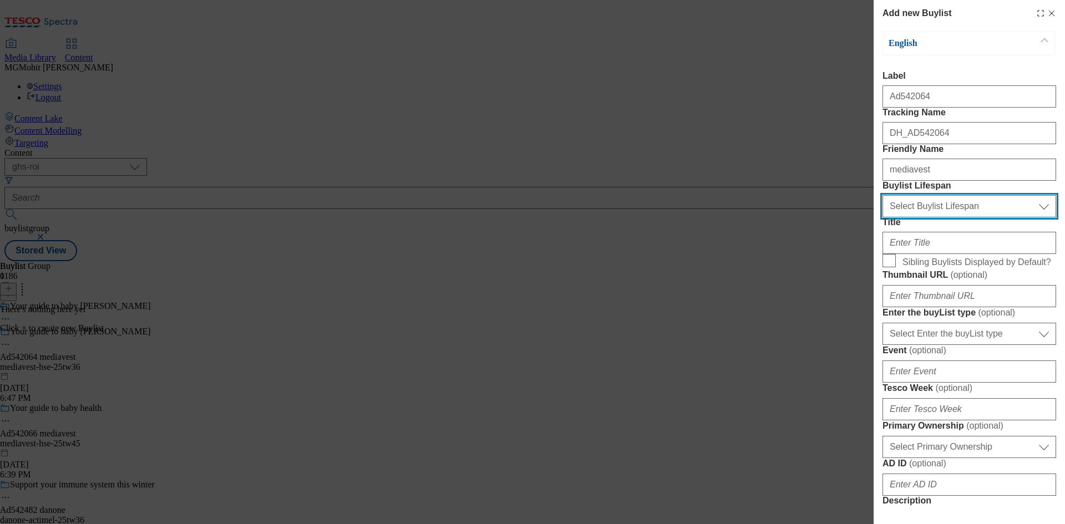
click at [905, 218] on select "Select Buylist Lifespan evergreen seasonal tactical" at bounding box center [970, 206] width 174 height 22
select select "tactical"
click at [883, 218] on select "Select Buylist Lifespan evergreen seasonal tactical" at bounding box center [970, 206] width 174 height 22
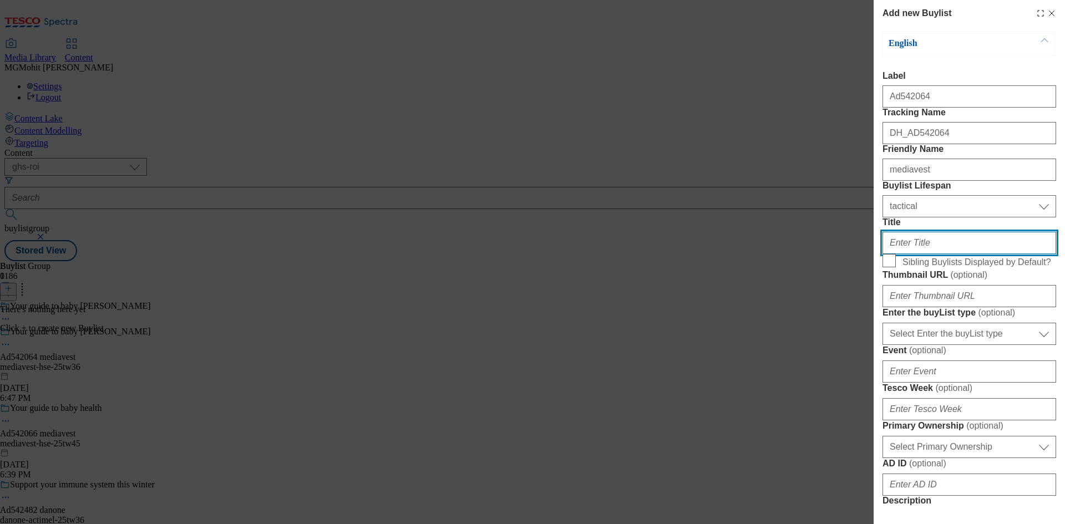
click at [901, 254] on input "Title" at bounding box center [970, 243] width 174 height 22
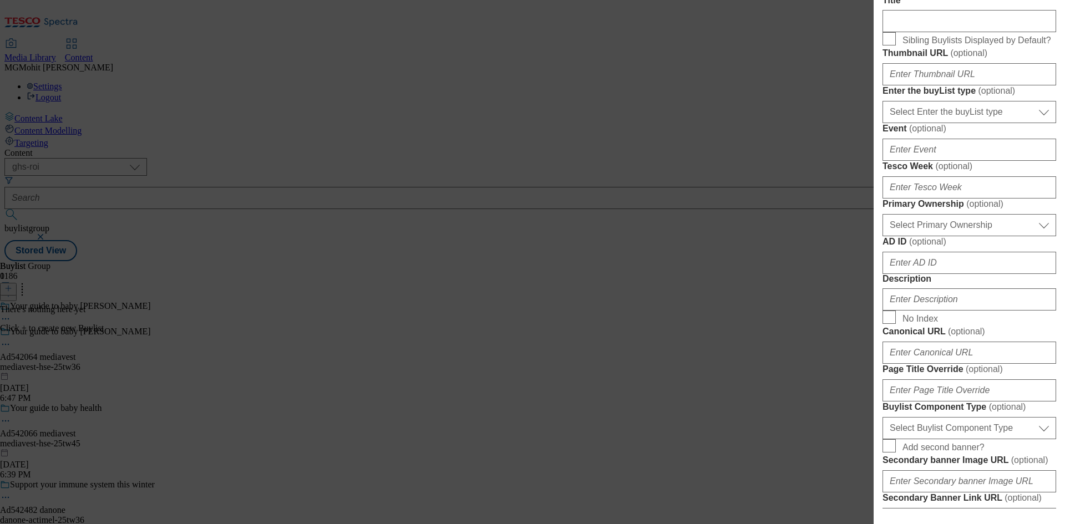
click at [932, 123] on div "Select Enter the buyList type event supplier funded long term >4 weeks supplier…" at bounding box center [970, 110] width 174 height 27
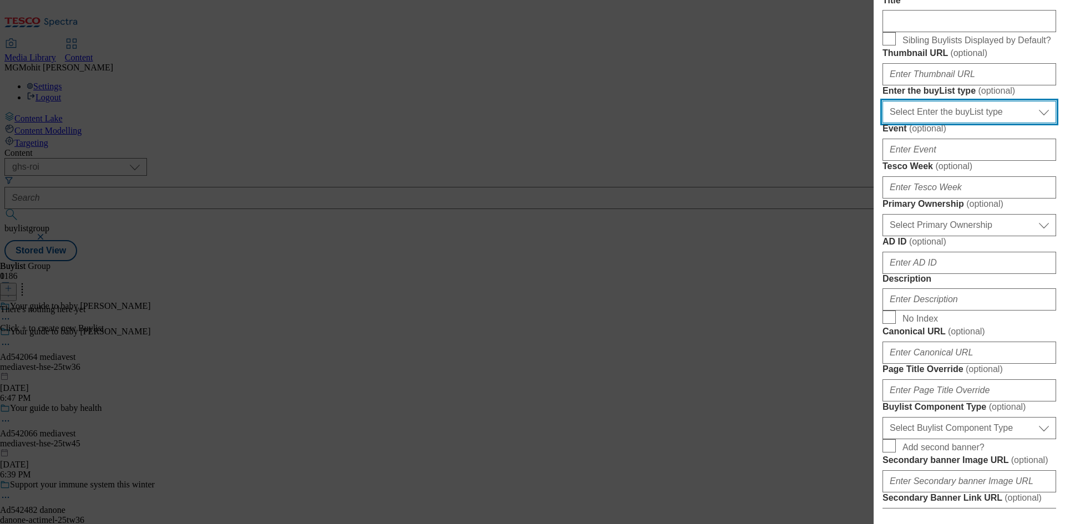
click at [922, 123] on select "Select Enter the buyList type event supplier funded long term >4 weeks supplier…" at bounding box center [970, 112] width 174 height 22
select select "supplier funded short term 1-3 weeks"
click at [883, 123] on select "Select Enter the buyList type event supplier funded long term >4 weeks supplier…" at bounding box center [970, 112] width 174 height 22
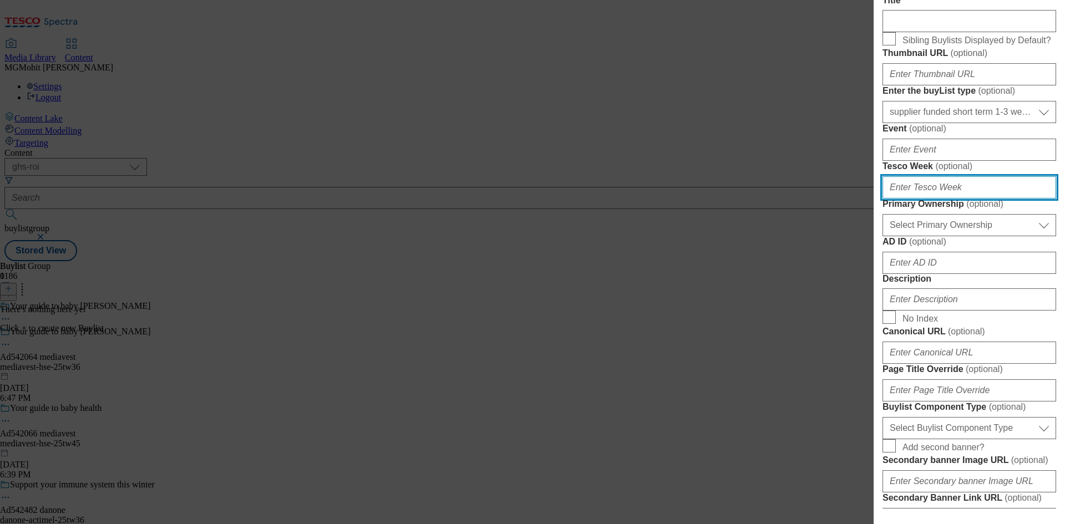
click at [906, 199] on input "Tesco Week ( optional )" at bounding box center [970, 187] width 174 height 22
type input "36"
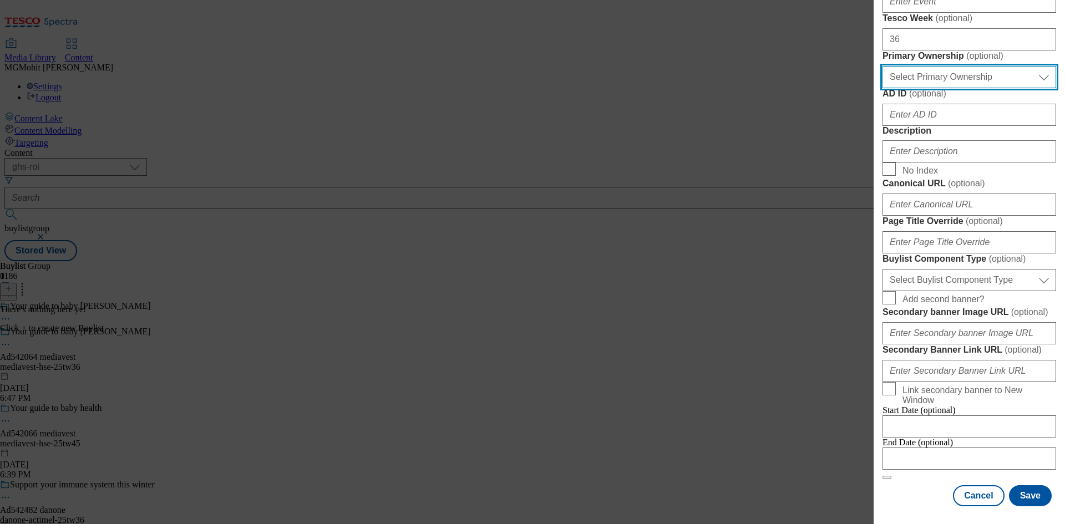
scroll to position [388, 0]
drag, startPoint x: 972, startPoint y: 245, endPoint x: 956, endPoint y: 252, distance: 18.1
click at [972, 88] on select "Select Primary Ownership tesco dunnhumby" at bounding box center [970, 77] width 174 height 22
select select "dunnhumby"
click at [883, 88] on select "Select Primary Ownership tesco dunnhumby" at bounding box center [970, 77] width 174 height 22
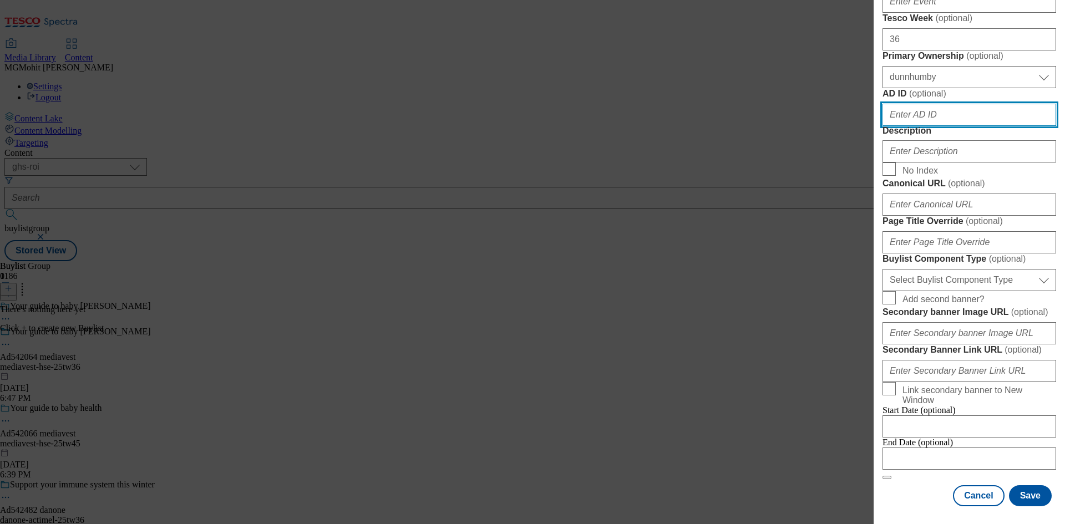
click at [916, 126] on input "AD ID ( optional )" at bounding box center [970, 115] width 174 height 22
paste input "542064"
type input "542064"
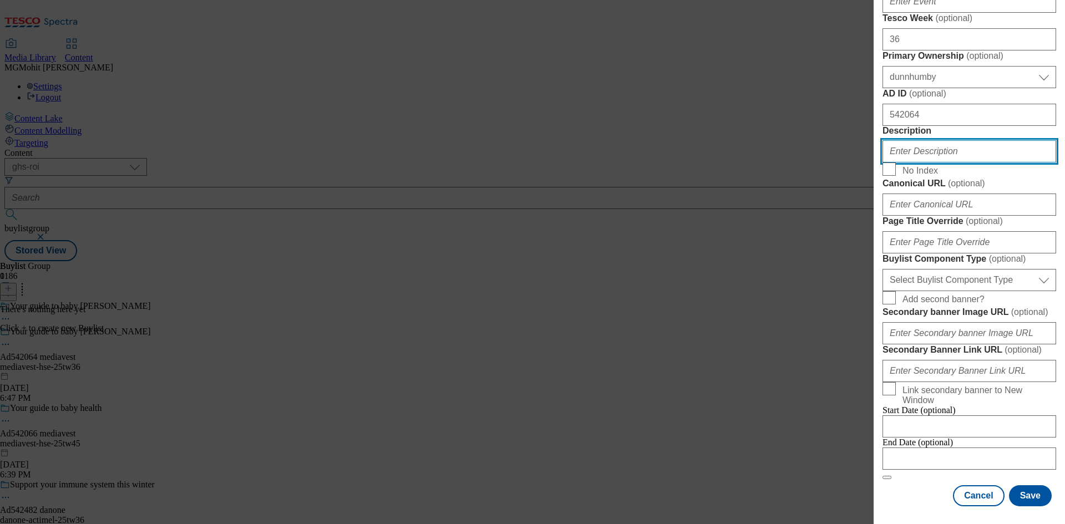
click at [907, 163] on input "Description" at bounding box center [970, 151] width 174 height 22
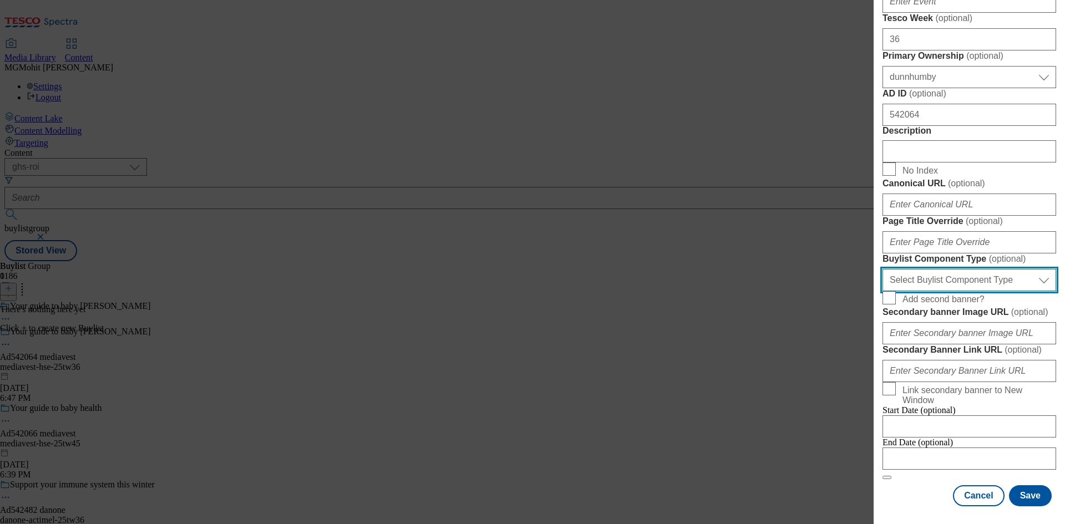
drag, startPoint x: 919, startPoint y: 334, endPoint x: 917, endPoint y: 340, distance: 6.5
click at [919, 291] on select "Select Buylist Component Type Banner Competition Header Meal" at bounding box center [970, 280] width 174 height 22
select select "Banner"
click at [883, 291] on select "Select Buylist Component Type Banner Competition Header Meal" at bounding box center [970, 280] width 174 height 22
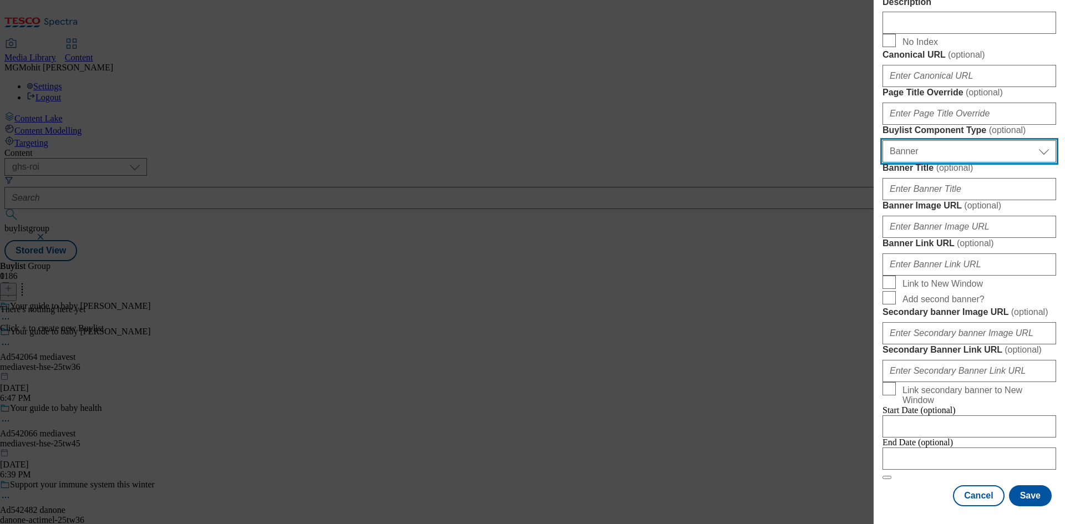
scroll to position [973, 0]
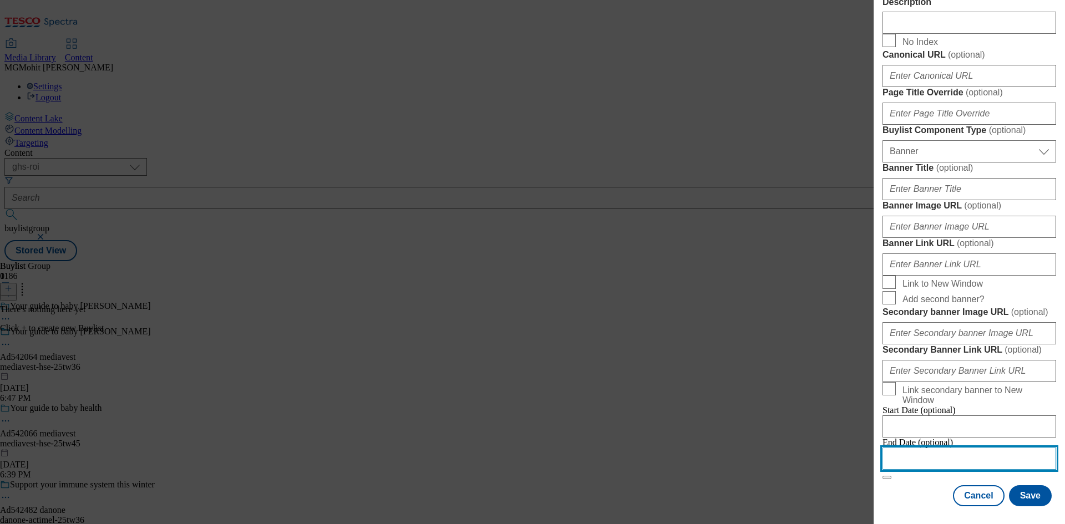
click at [926, 451] on input "Modal" at bounding box center [970, 459] width 174 height 22
select select "2025"
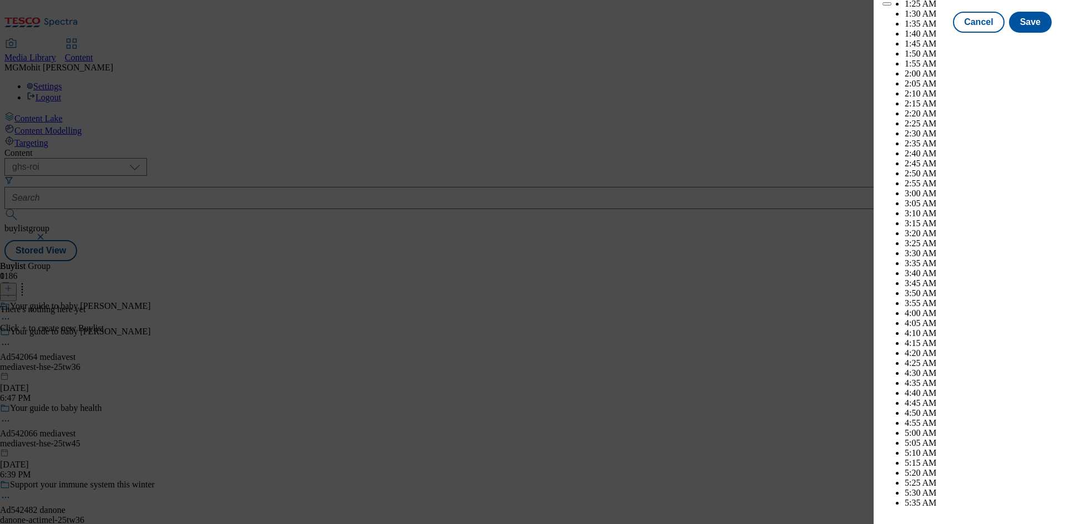
scroll to position [4614, 0]
select select "December"
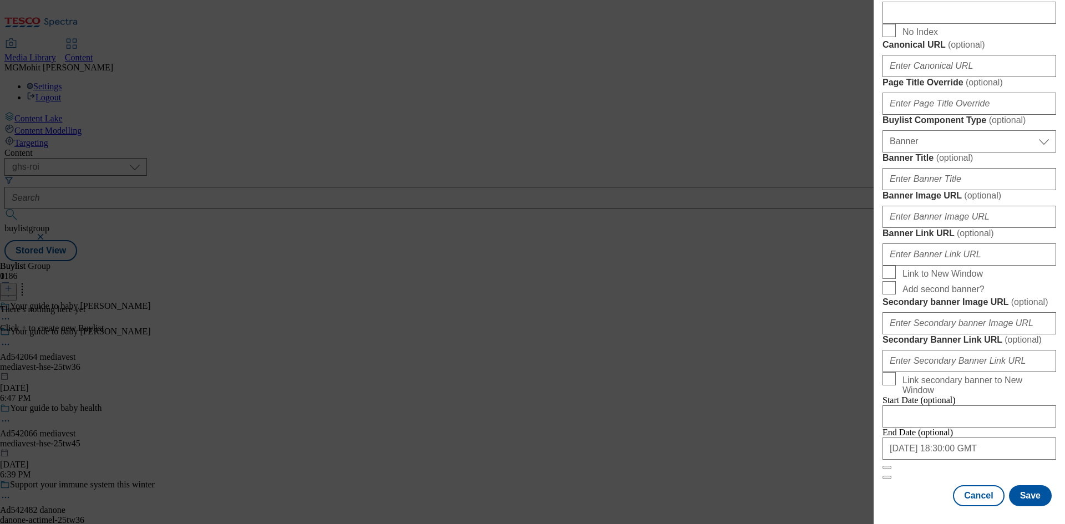
click at [921, 470] on div "End Date (optional) 2025-12-30 18:30:00 GMT" at bounding box center [970, 449] width 174 height 42
click at [1013, 487] on button "Save" at bounding box center [1030, 496] width 43 height 21
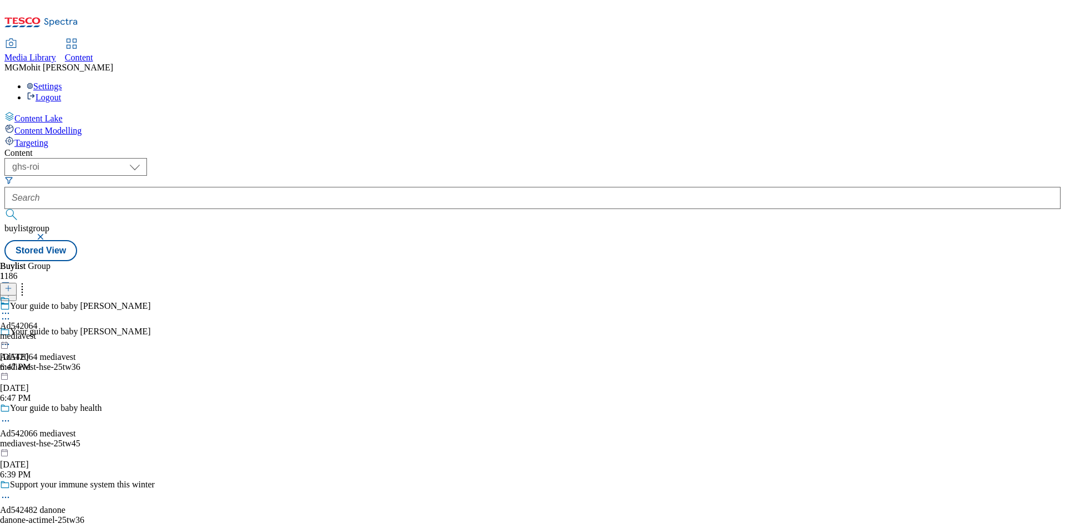
click at [38, 296] on div "Ad542064 mediavest Oct 7, 2025 6:47 PM" at bounding box center [19, 334] width 38 height 77
click at [17, 283] on button at bounding box center [8, 289] width 17 height 13
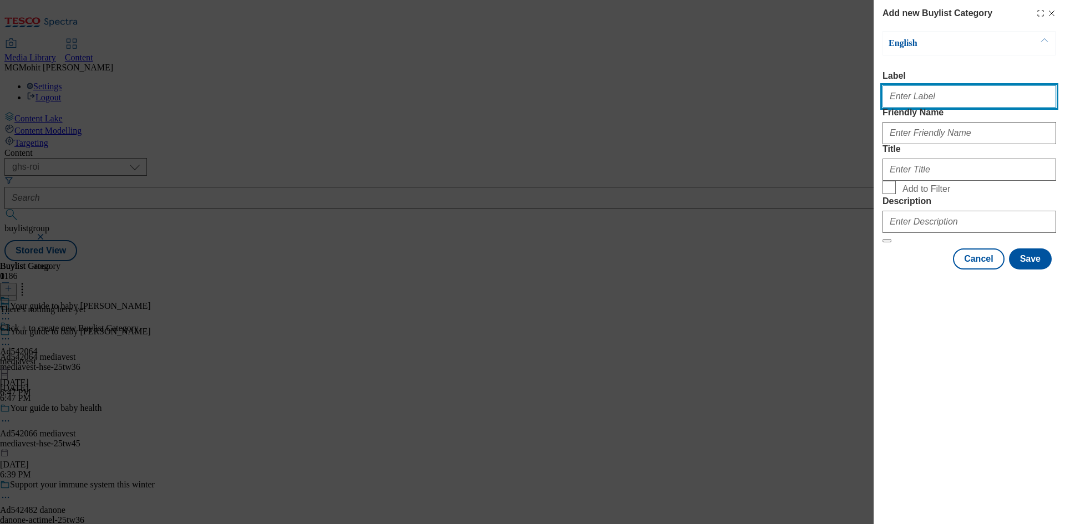
click at [902, 108] on input "Label" at bounding box center [970, 96] width 174 height 22
paste input "Ad542064"
type input "Ad542064"
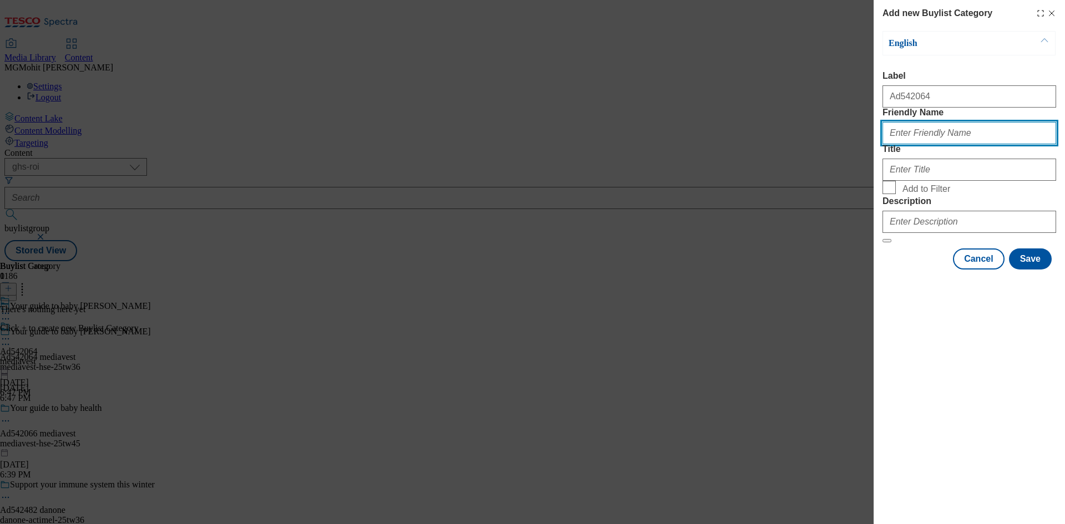
paste input "mediavest-hse"
type input "mediavest-hse"
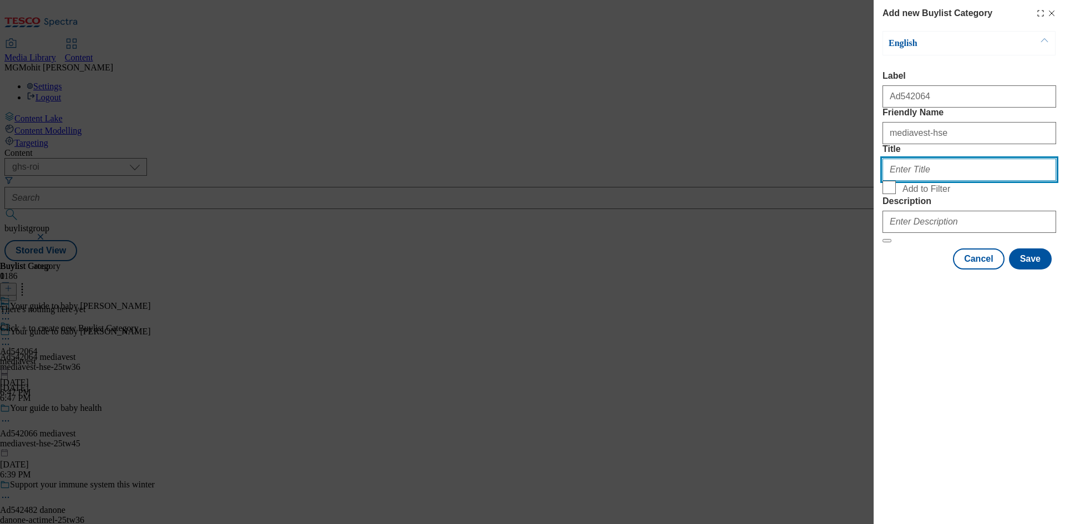
click at [941, 181] on input "Title" at bounding box center [970, 170] width 174 height 22
paste input "Mediavest LTD T/A Spark Foundry"
type input "Mediavest LTD T/A Spark Foundry"
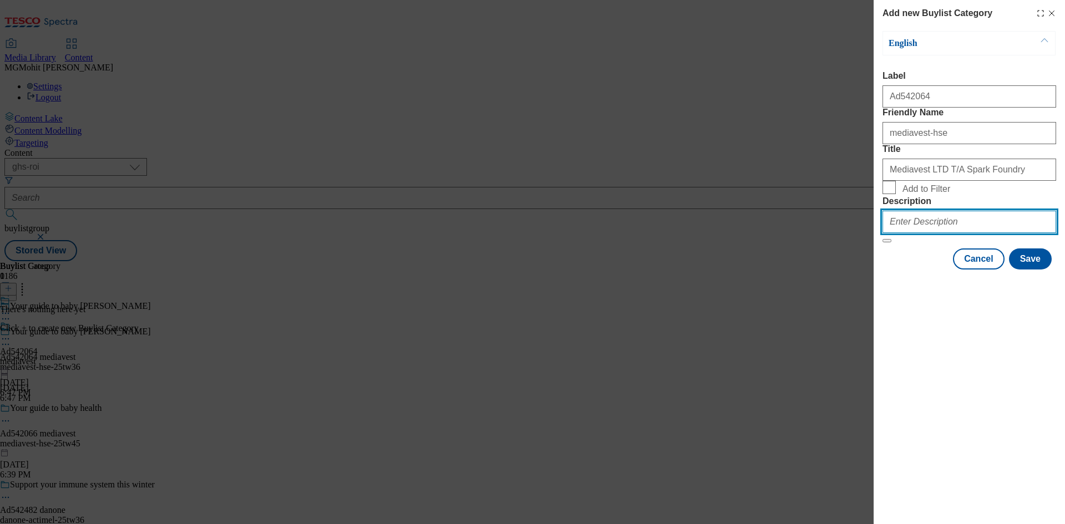
click at [916, 233] on input "Description" at bounding box center [970, 222] width 174 height 22
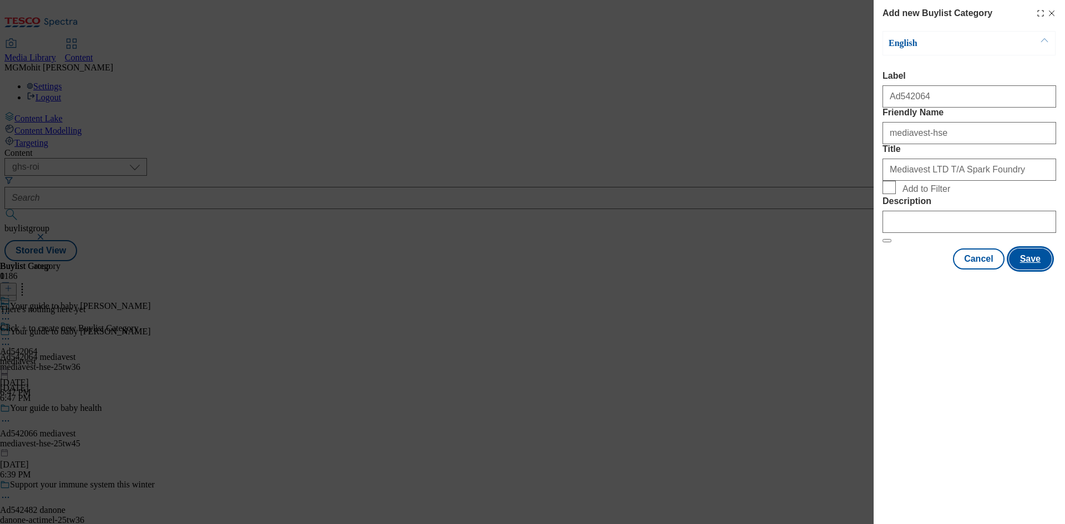
click at [1021, 270] on button "Save" at bounding box center [1030, 259] width 43 height 21
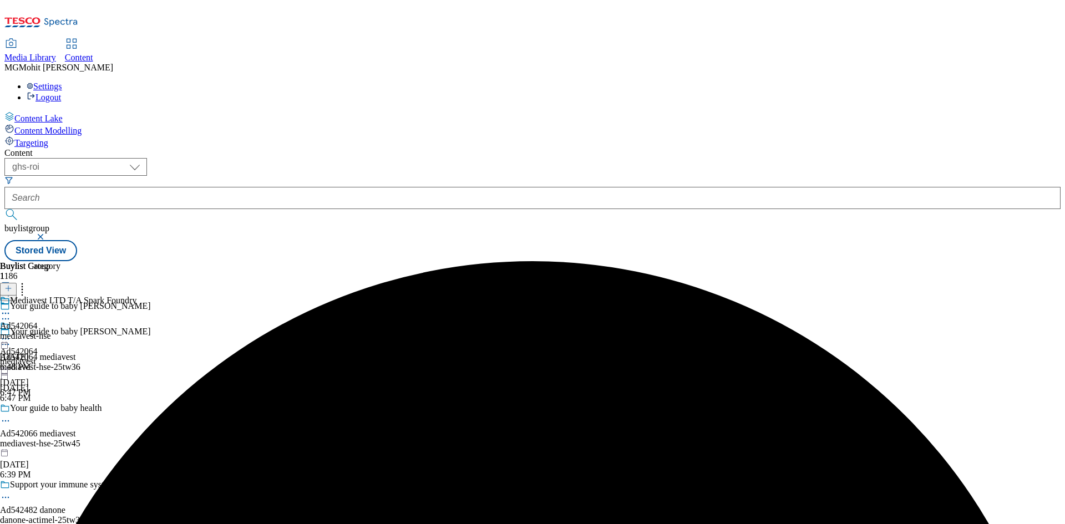
click at [137, 331] on div "mediavest-hse" at bounding box center [68, 336] width 137 height 10
click at [11, 289] on line at bounding box center [9, 289] width 6 height 0
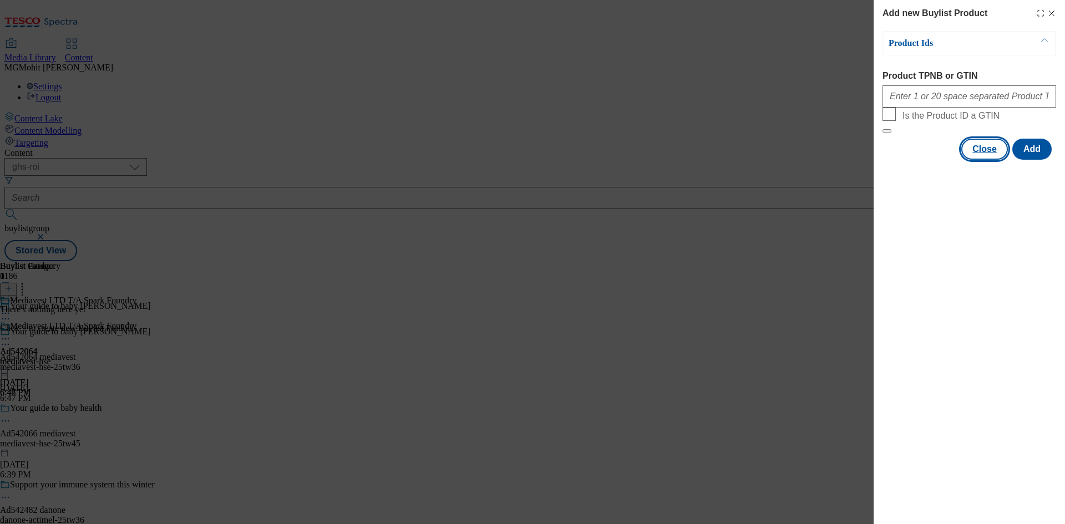
click at [974, 160] on button "Close" at bounding box center [985, 149] width 47 height 21
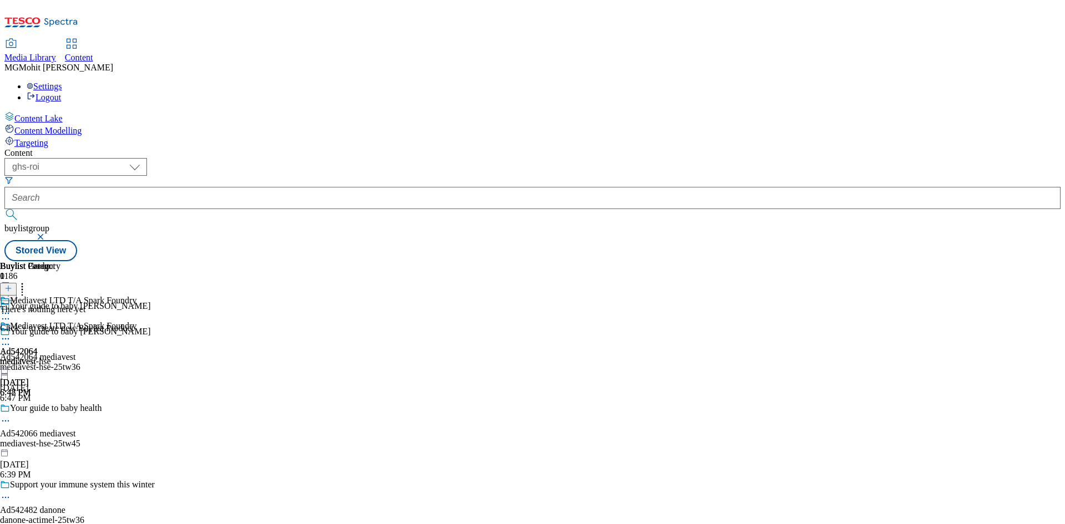
click at [137, 343] on div "Mediavest LTD T/A Spark Foundry Ad542064 mediavest-hse Oct 7, 2025 6:48 PM" at bounding box center [68, 359] width 137 height 77
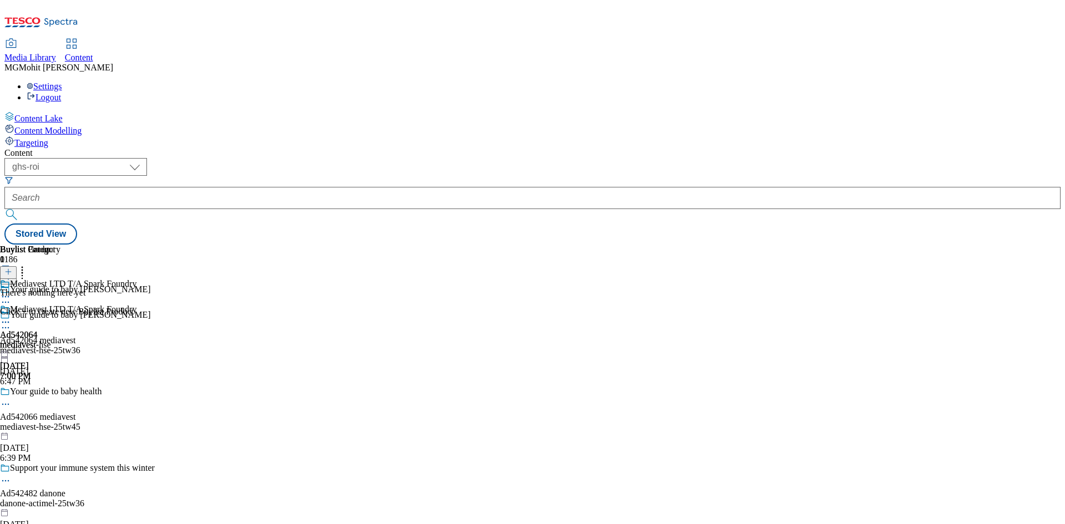
click at [70, 148] on div "Content Lake Content Modelling Targeting" at bounding box center [532, 130] width 1057 height 37
click at [12, 274] on icon at bounding box center [8, 278] width 8 height 8
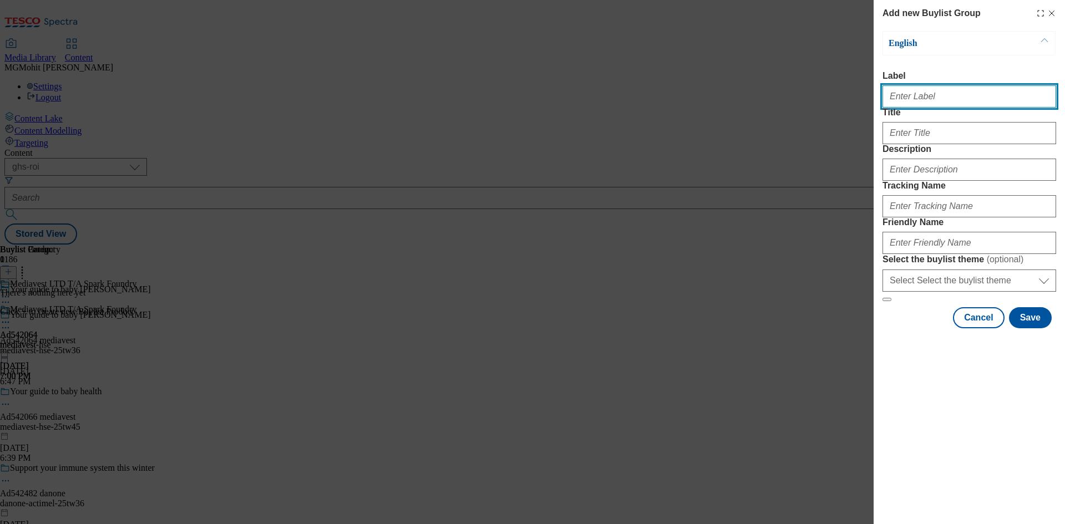
click at [916, 107] on input "Label" at bounding box center [970, 96] width 174 height 22
paste input "Ad542065 mediavest"
type input "Ad542065 mediavest"
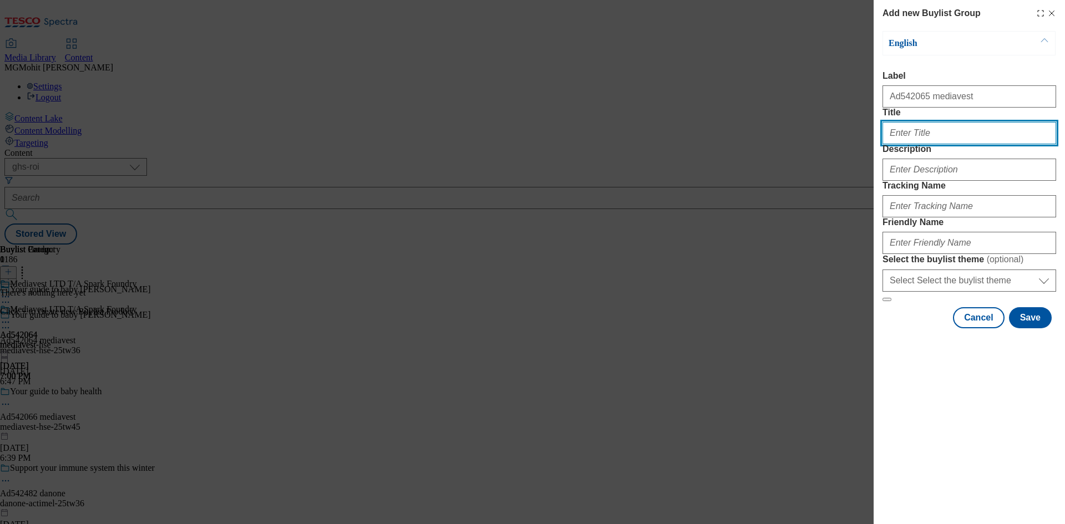
click at [926, 144] on input "Title" at bounding box center [970, 133] width 174 height 22
paste input "Your guide to baby heath"
type input "Your guide to baby heath"
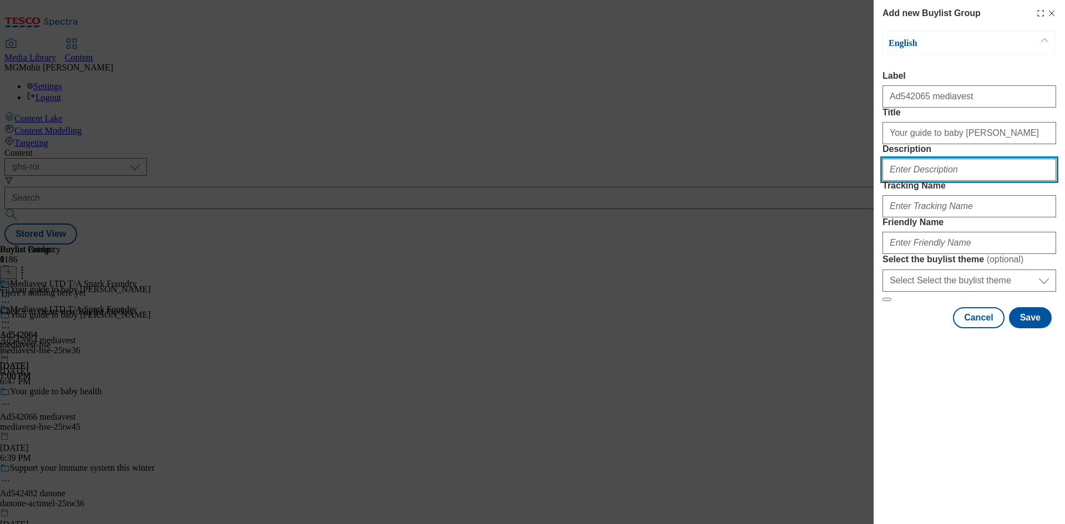
click at [906, 181] on input "Description" at bounding box center [970, 170] width 174 height 22
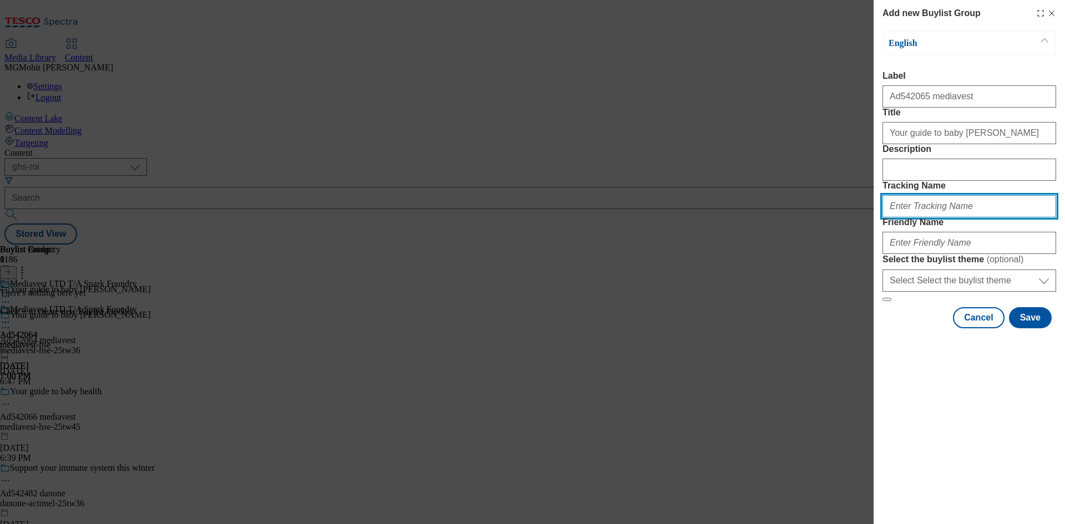
click at [913, 218] on input "Tracking Name" at bounding box center [970, 206] width 174 height 22
paste input "DH_AD542065"
type input "DH_AD542065"
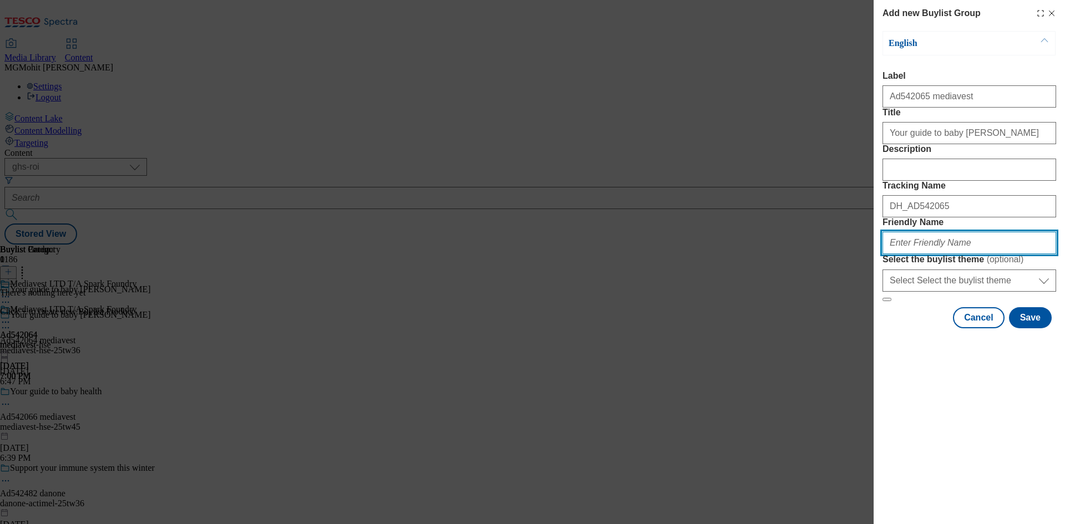
paste input "mediavest-hse-25tw41"
type input "mediavest-hse-25tw41"
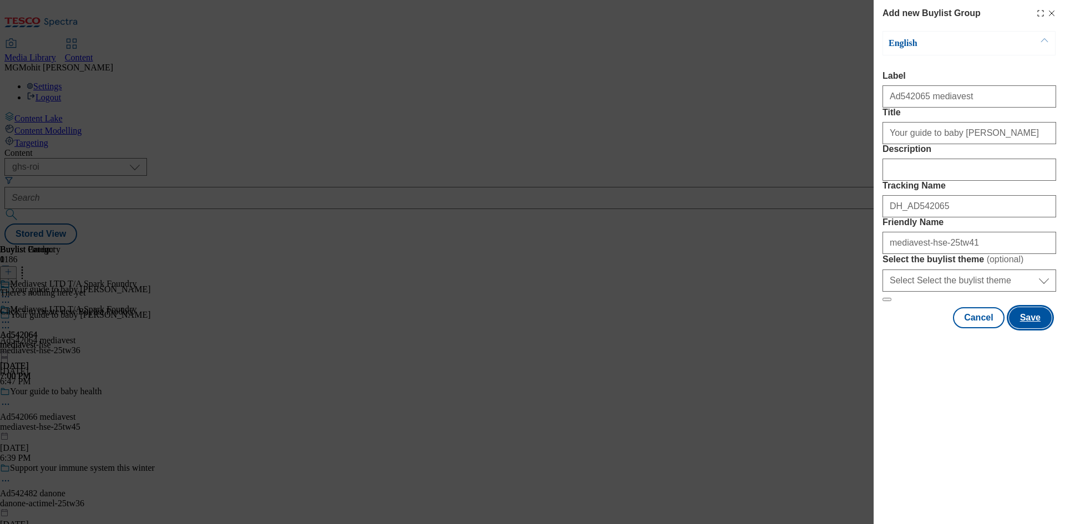
click at [1022, 329] on button "Save" at bounding box center [1030, 317] width 43 height 21
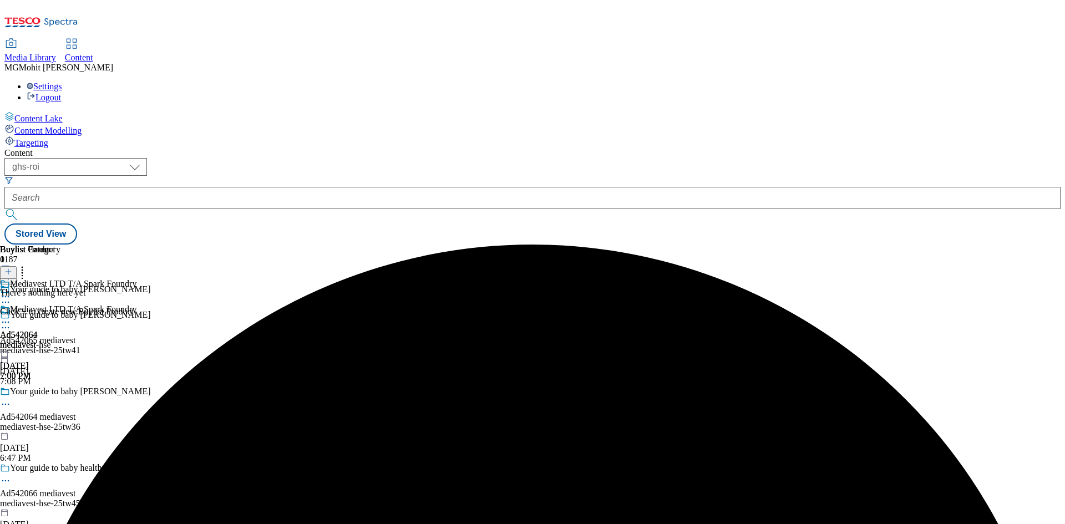
click at [174, 346] on div "mediavest-hse-25tw41" at bounding box center [87, 351] width 174 height 10
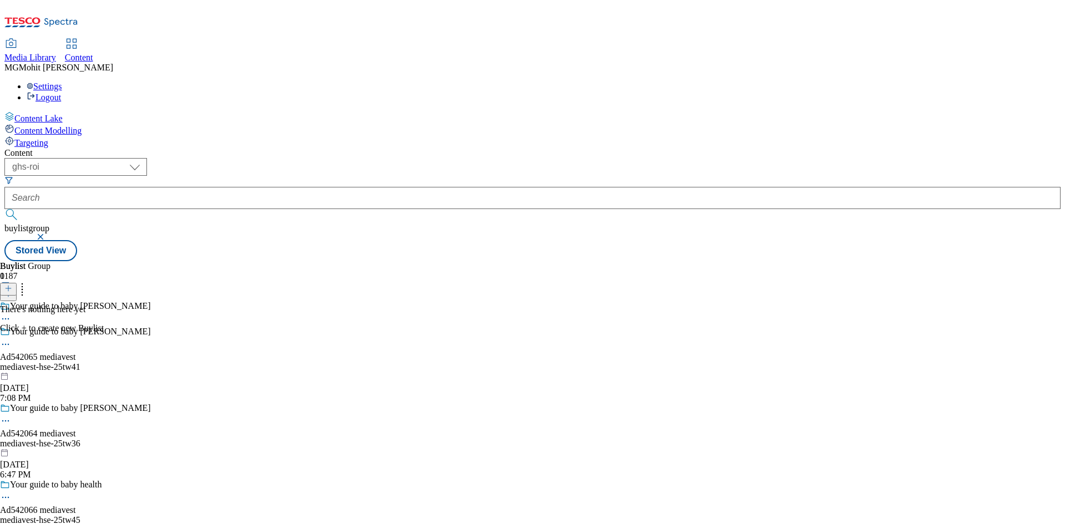
click at [174, 439] on div "mediavest-hse-25tw36" at bounding box center [87, 444] width 174 height 10
click at [174, 362] on div "mediavest-hse-25tw41" at bounding box center [87, 367] width 174 height 10
click at [12, 285] on icon at bounding box center [8, 289] width 8 height 8
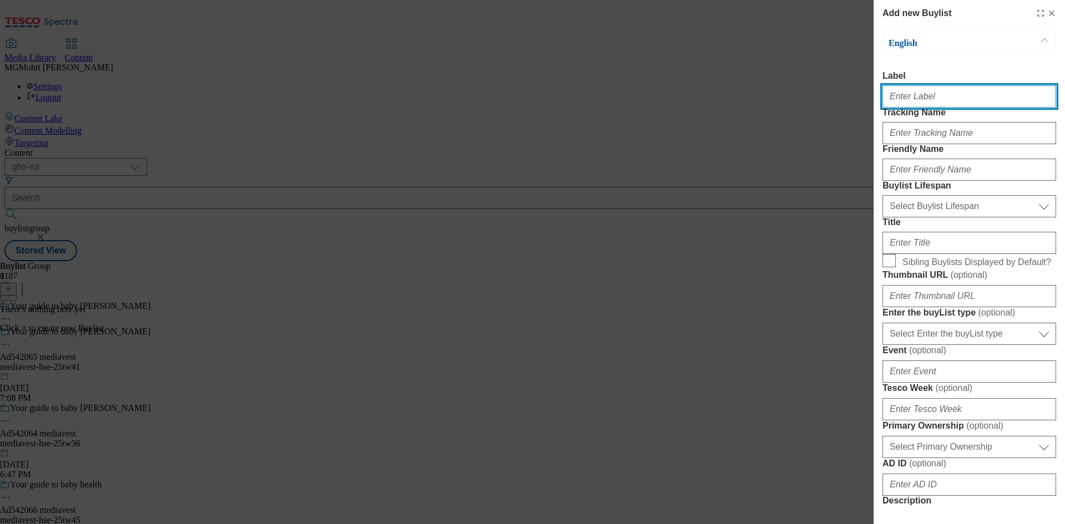
click at [901, 94] on input "Label" at bounding box center [970, 96] width 174 height 22
paste input "Ad542065"
type input "Ad542065"
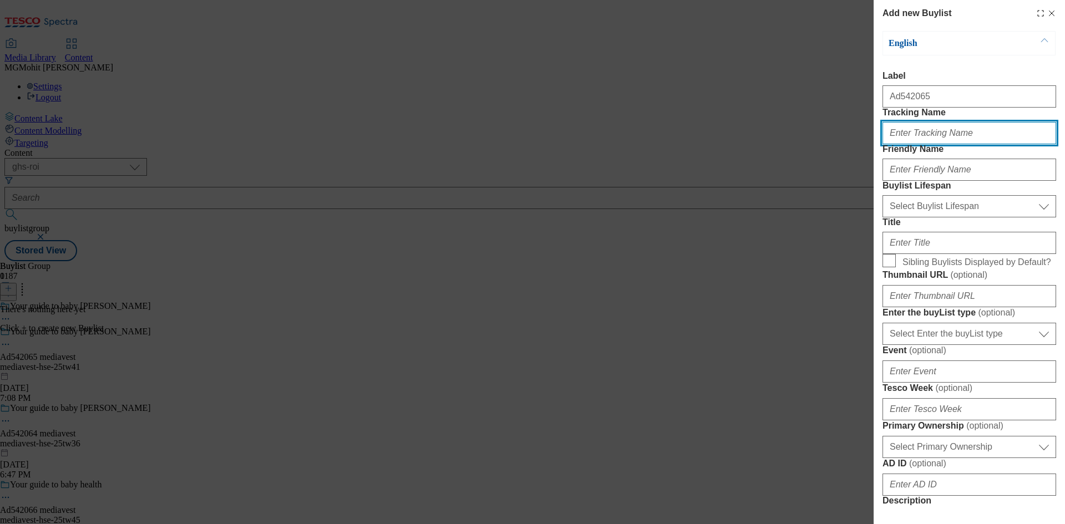
paste input "DH_AD542065"
type input "DH_AD542065"
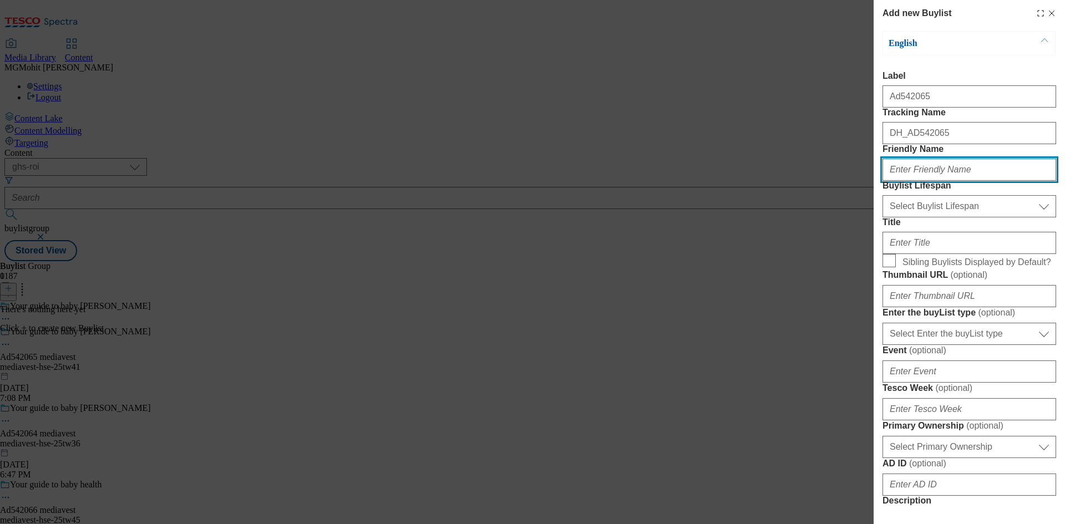
paste input "mediavest"
type input "mediavest"
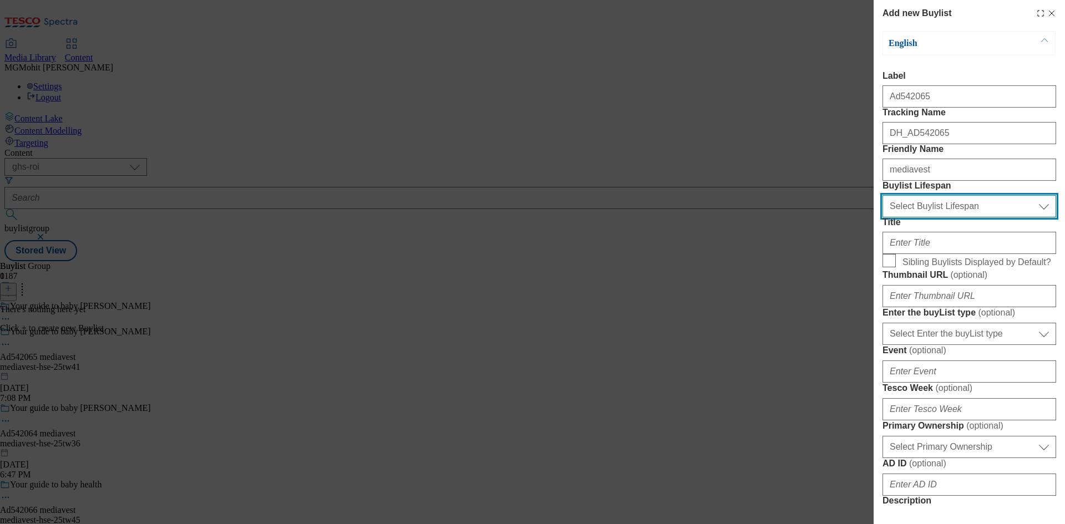
drag, startPoint x: 936, startPoint y: 270, endPoint x: 929, endPoint y: 276, distance: 9.4
click at [936, 218] on select "Select Buylist Lifespan evergreen seasonal tactical" at bounding box center [970, 206] width 174 height 22
select select "tactical"
click at [883, 218] on select "Select Buylist Lifespan evergreen seasonal tactical" at bounding box center [970, 206] width 174 height 22
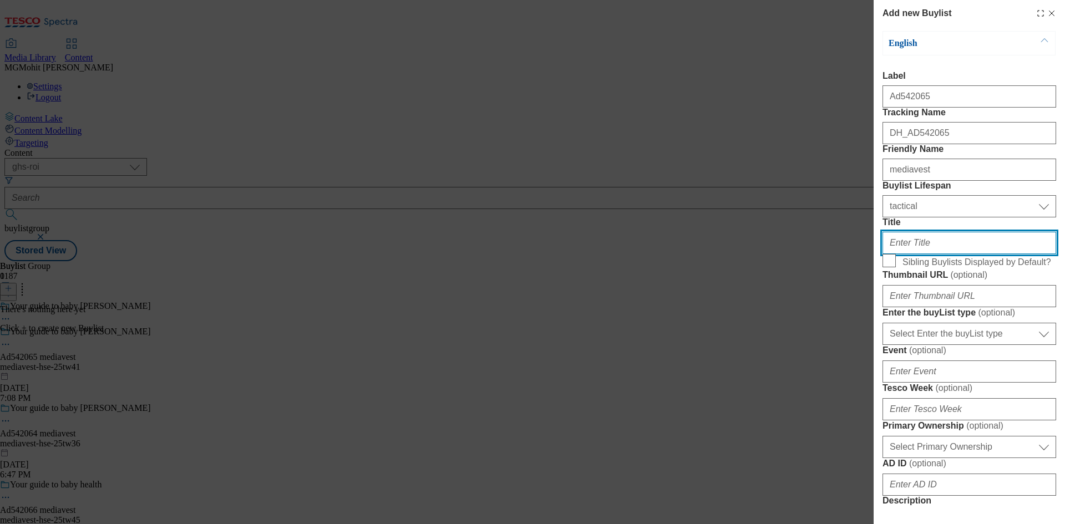
click at [903, 254] on input "Title" at bounding box center [970, 243] width 174 height 22
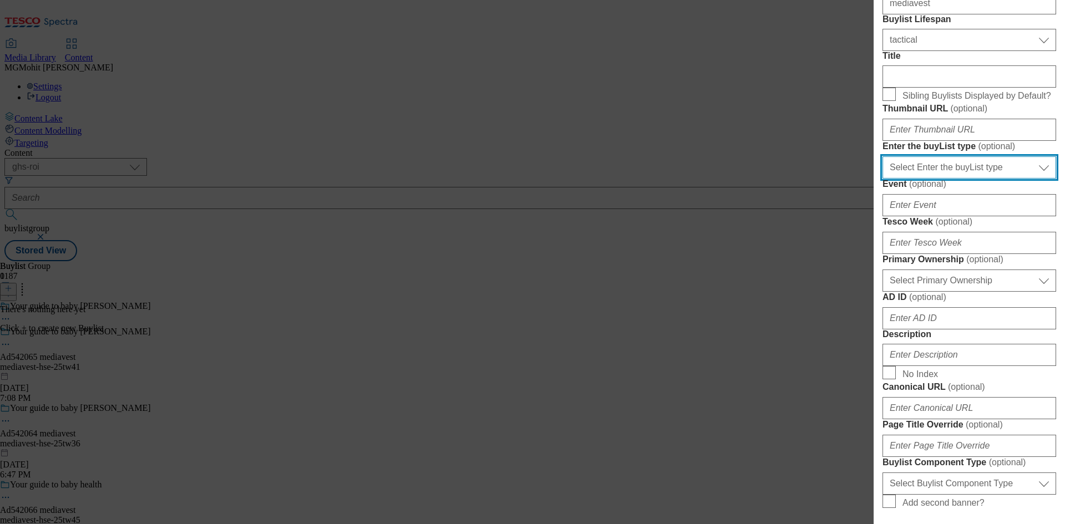
drag, startPoint x: 917, startPoint y: 291, endPoint x: 908, endPoint y: 307, distance: 18.1
click at [917, 179] on select "Select Enter the buyList type event supplier funded long term >4 weeks supplier…" at bounding box center [970, 167] width 174 height 22
select select "supplier funded short term 1-3 weeks"
click at [883, 179] on select "Select Enter the buyList type event supplier funded long term >4 weeks supplier…" at bounding box center [970, 167] width 174 height 22
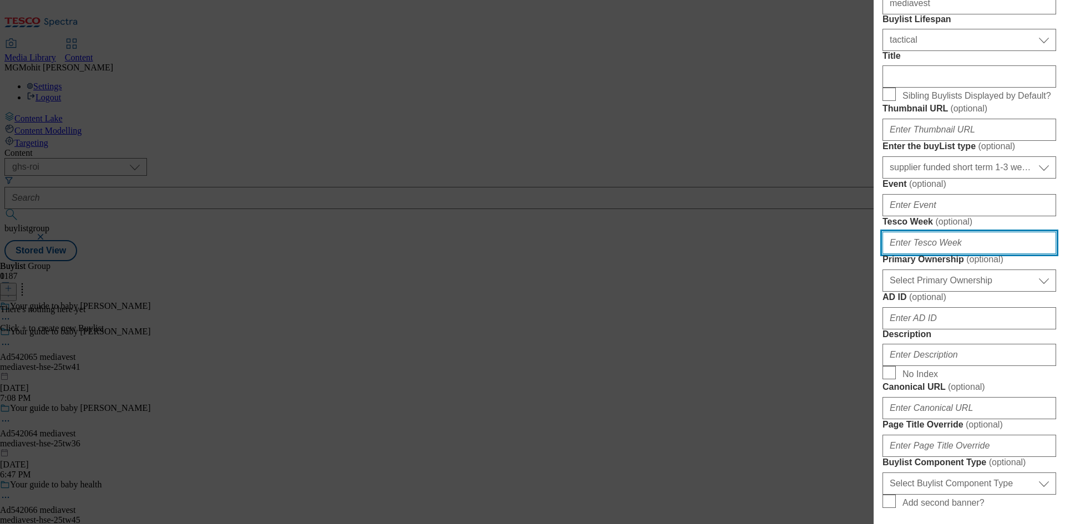
click at [912, 254] on input "Tesco Week ( optional )" at bounding box center [970, 243] width 174 height 22
type input "41"
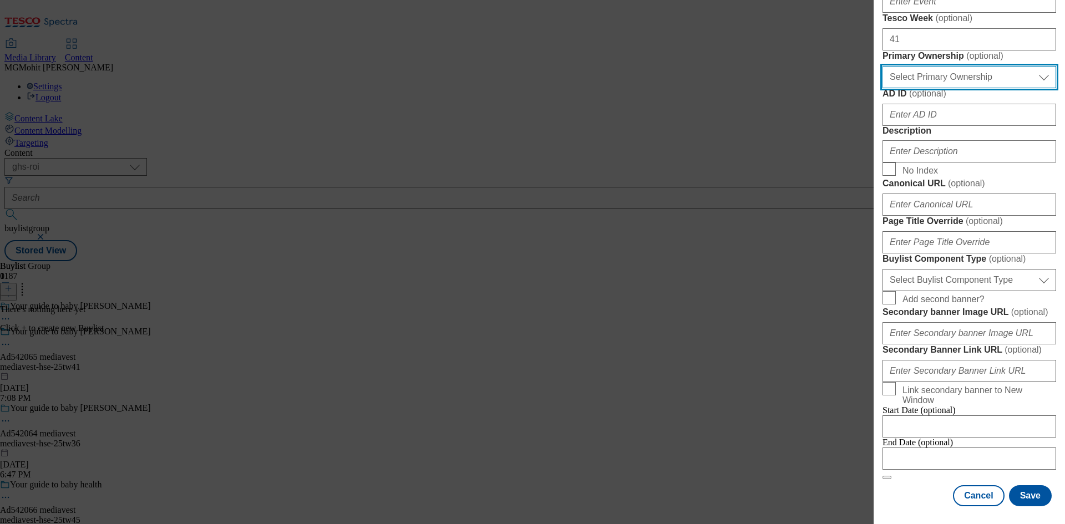
scroll to position [388, 0]
click at [932, 88] on select "Select Primary Ownership tesco dunnhumby" at bounding box center [970, 77] width 174 height 22
select select "dunnhumby"
click at [883, 88] on select "Select Primary Ownership tesco dunnhumby" at bounding box center [970, 77] width 174 height 22
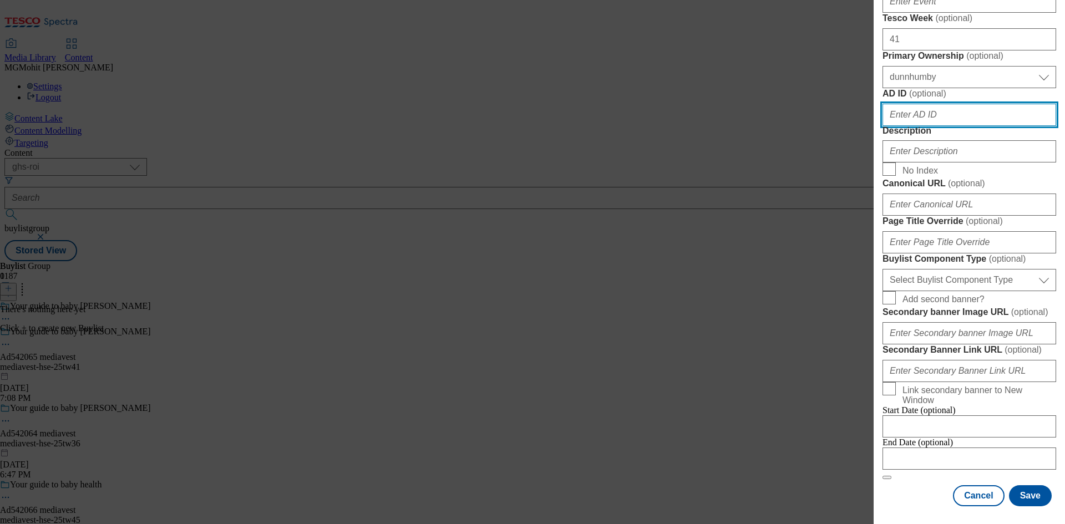
click at [910, 126] on input "AD ID ( optional )" at bounding box center [970, 115] width 174 height 22
paste input "542065"
type input "542065"
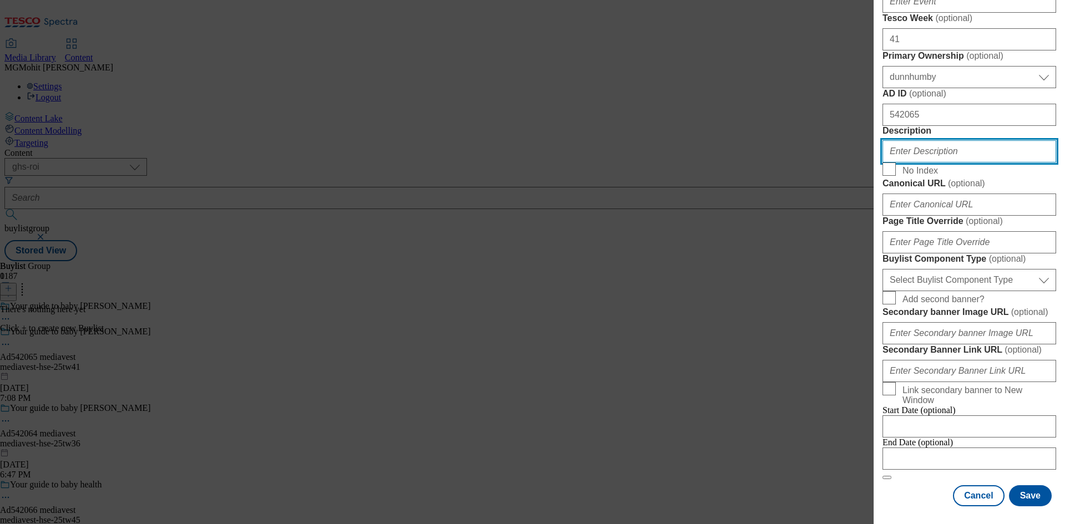
click at [923, 163] on input "Description" at bounding box center [970, 151] width 174 height 22
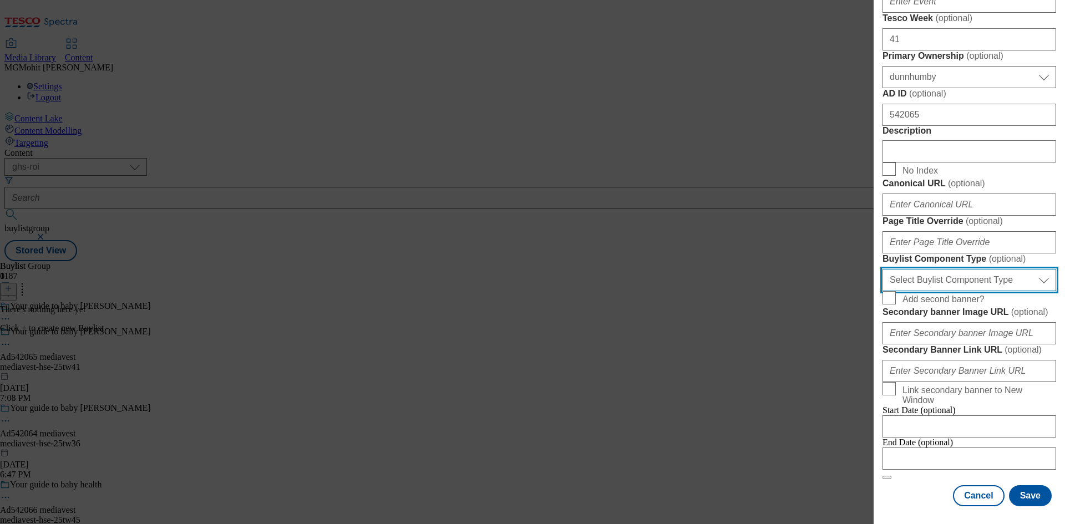
drag, startPoint x: 925, startPoint y: 326, endPoint x: 914, endPoint y: 341, distance: 17.9
click at [925, 291] on select "Select Buylist Component Type Banner Competition Header Meal" at bounding box center [970, 280] width 174 height 22
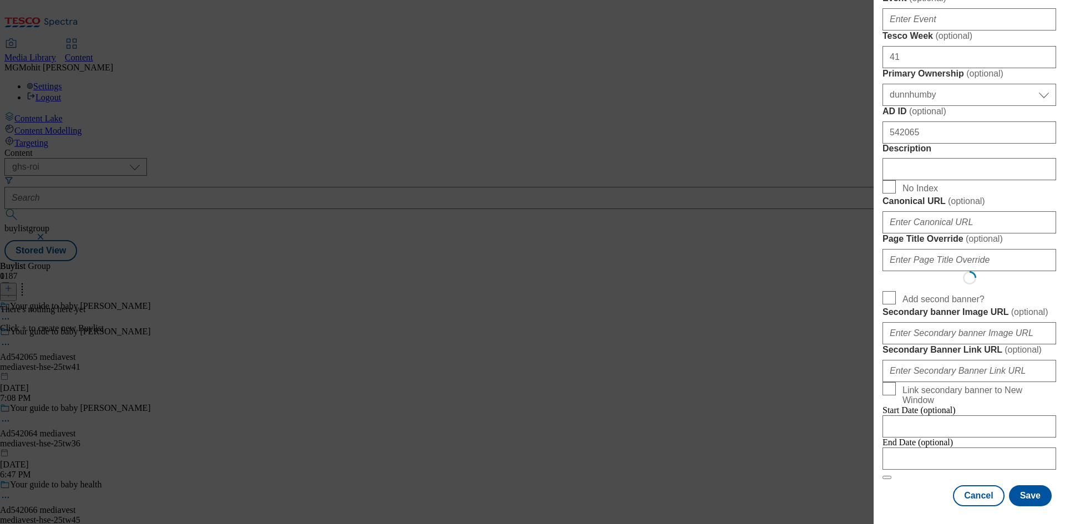
select select "Banner"
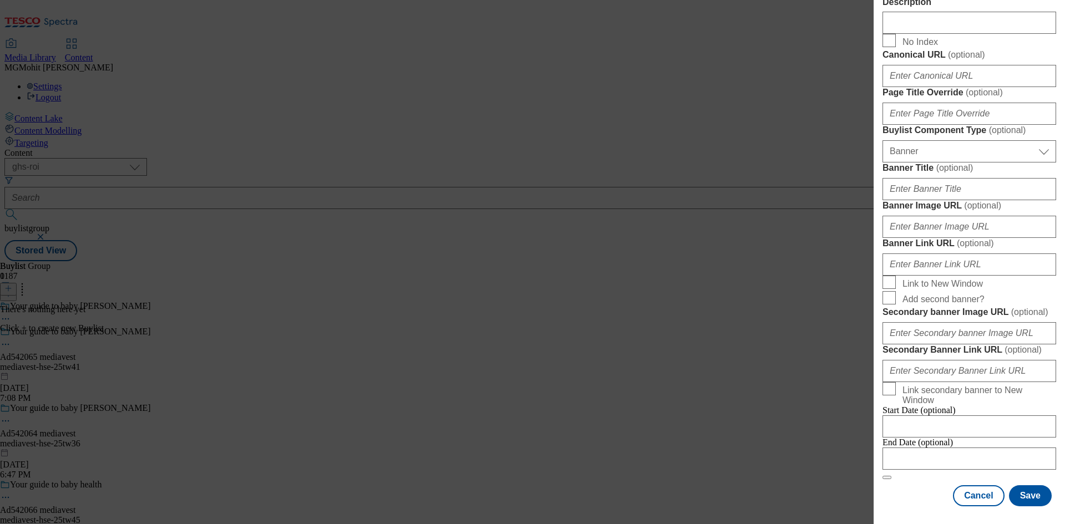
scroll to position [973, 0]
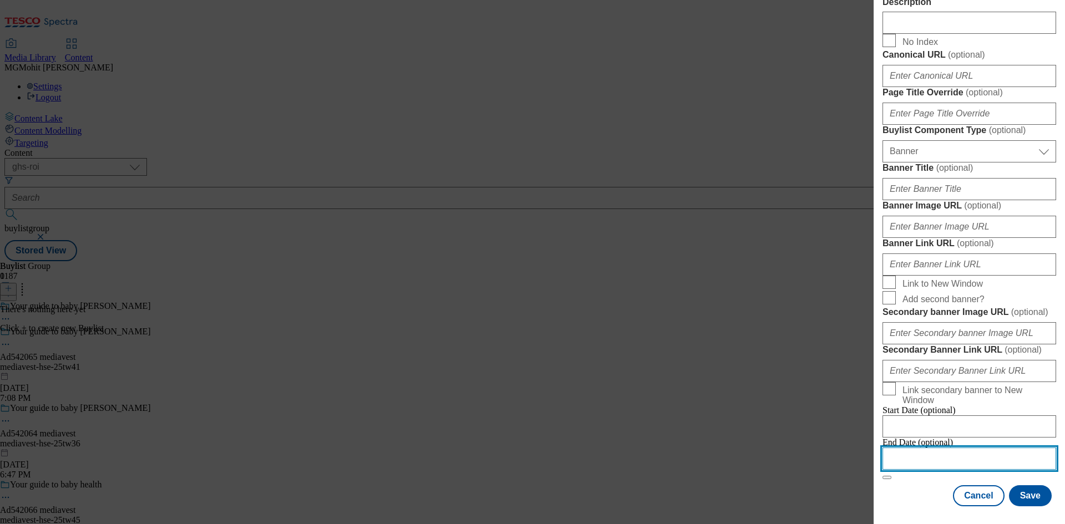
click at [928, 453] on input "Modal" at bounding box center [970, 459] width 174 height 22
select select "2025"
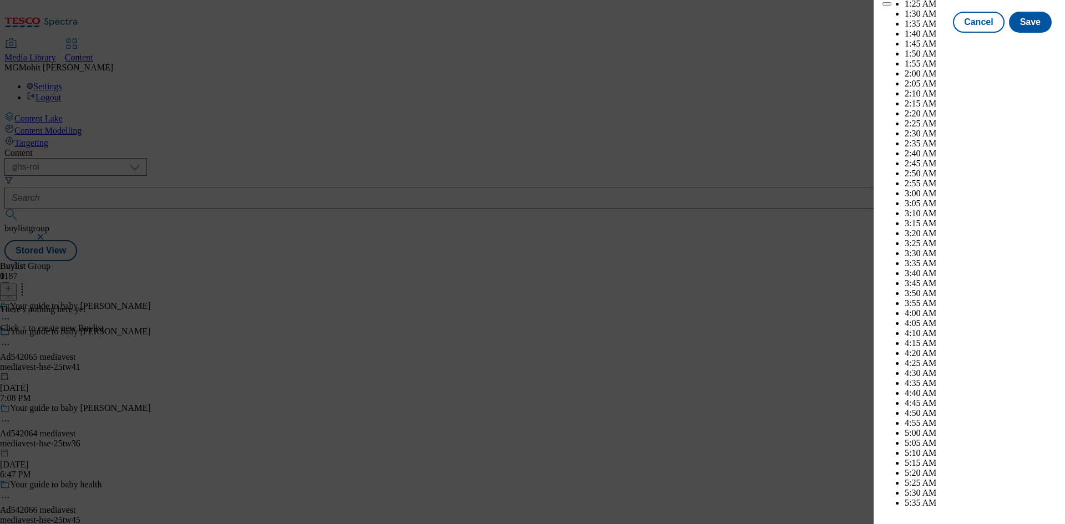
scroll to position [4696, 0]
select select "December"
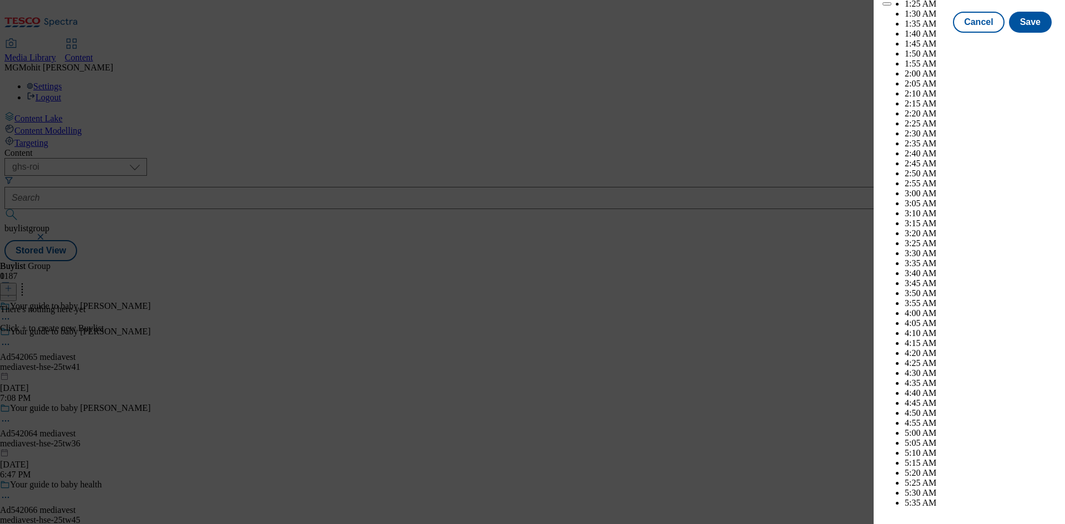
select select "2026"
select select "February"
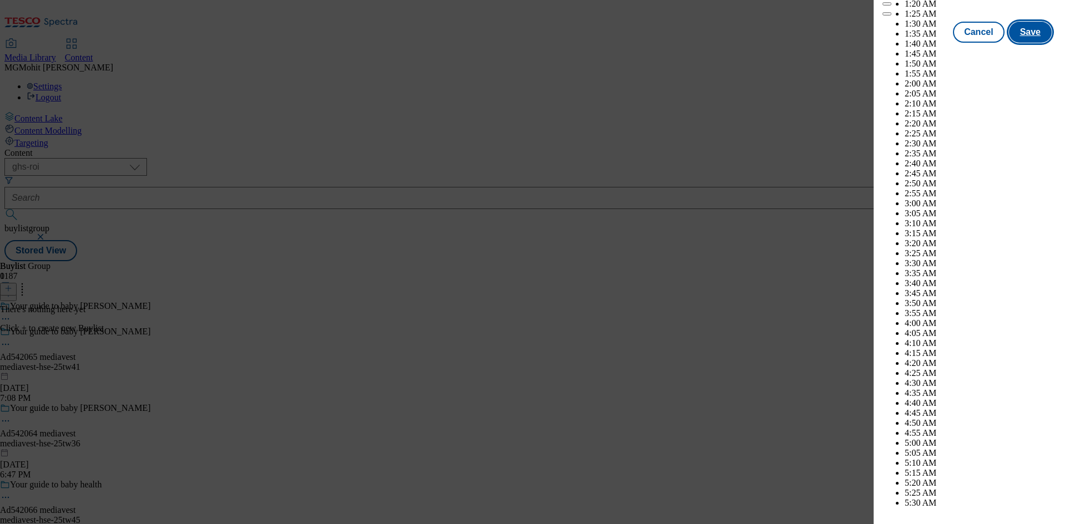
click at [1024, 43] on button "Save" at bounding box center [1030, 32] width 43 height 21
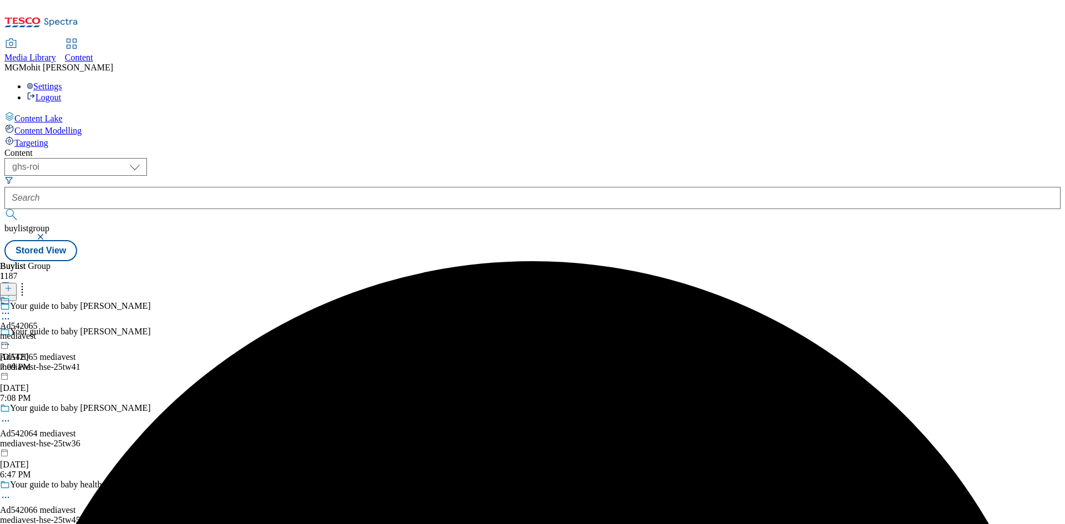
click at [38, 331] on div "mediavest" at bounding box center [19, 336] width 38 height 10
click at [11, 289] on line at bounding box center [9, 289] width 6 height 0
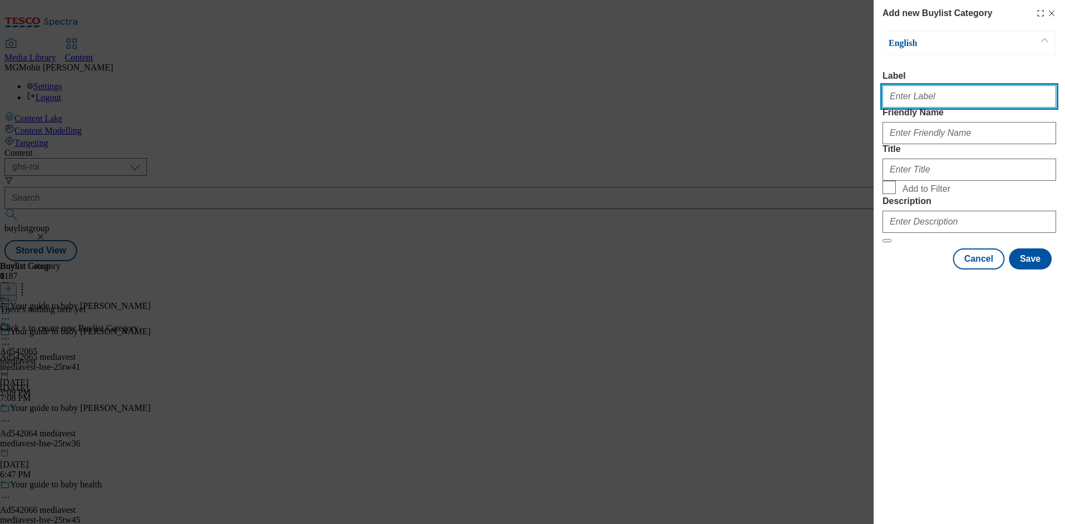
click at [914, 105] on input "Label" at bounding box center [970, 96] width 174 height 22
paste input "Ad542065"
type input "Ad542065"
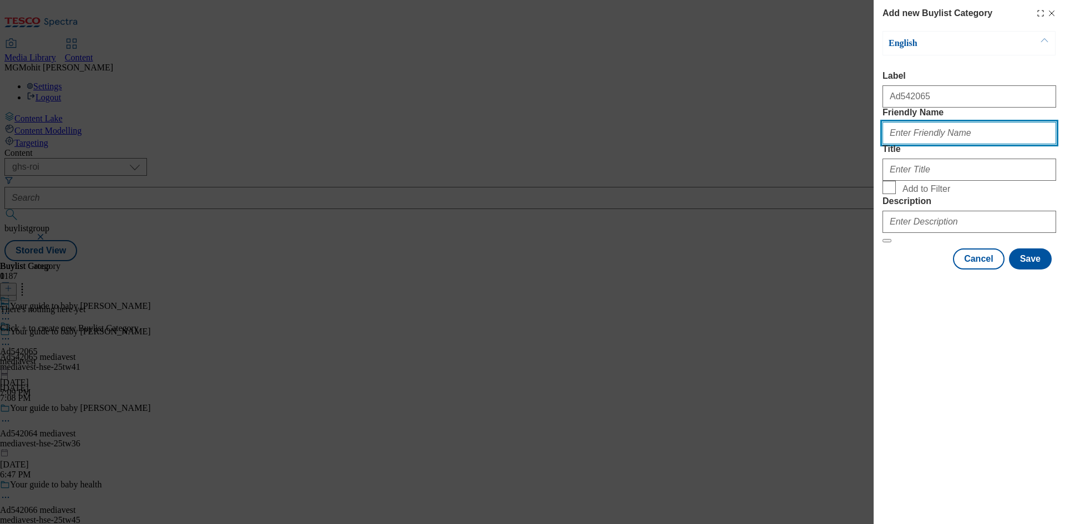
paste input "mediavest-hse"
type input "mediavest-hse"
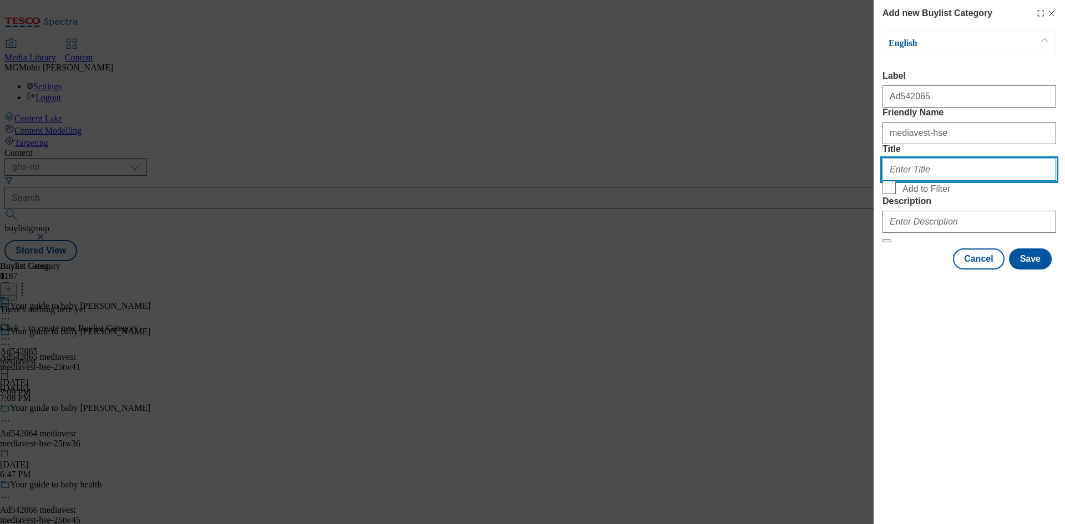
paste input "Mediavest LTD T/A Spark Foundry"
type input "Mediavest LTD T/A Spark Foundry"
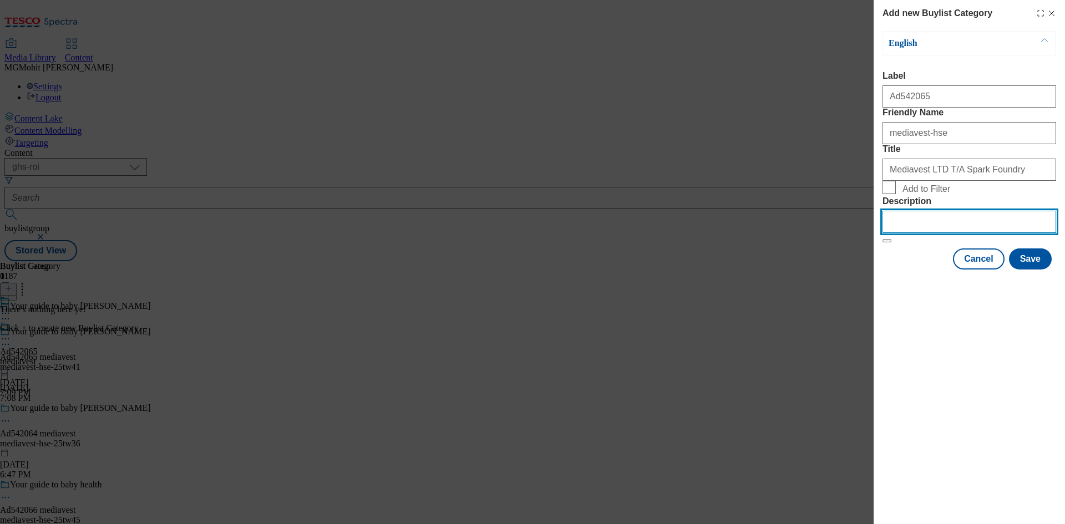
drag, startPoint x: 911, startPoint y: 289, endPoint x: 926, endPoint y: 301, distance: 19.4
click at [911, 233] on input "Description" at bounding box center [970, 222] width 174 height 22
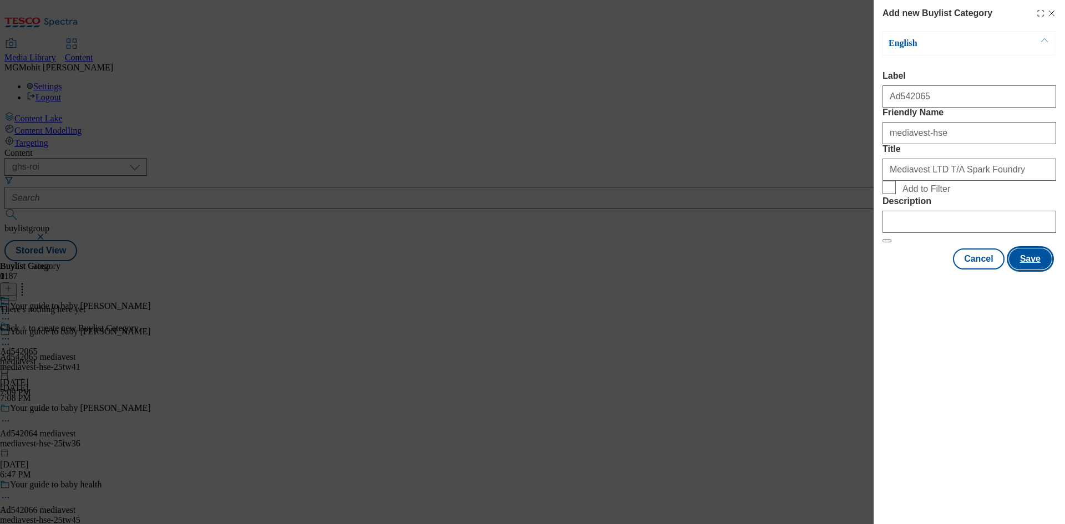
click at [1024, 270] on button "Save" at bounding box center [1030, 259] width 43 height 21
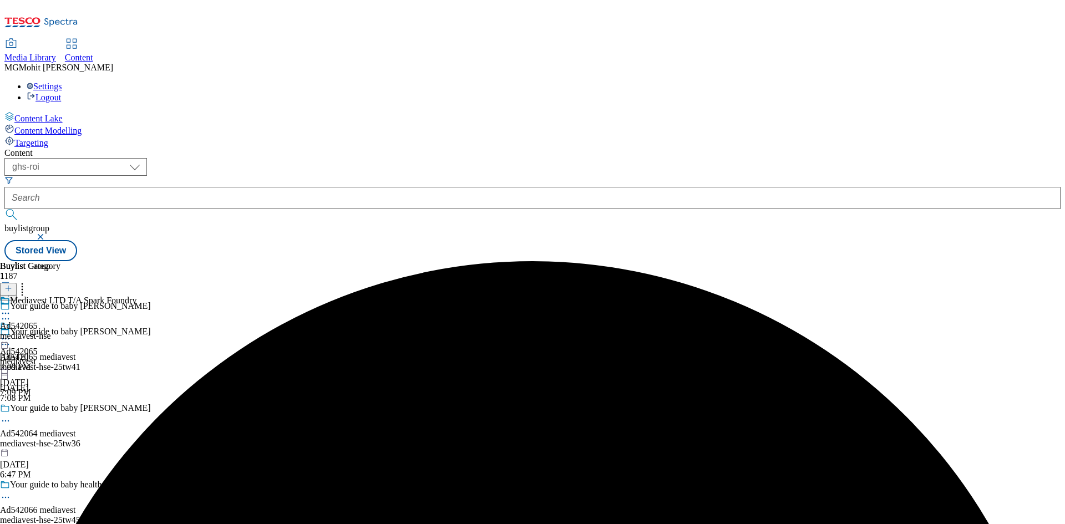
click at [137, 331] on div "mediavest-hse" at bounding box center [68, 336] width 137 height 10
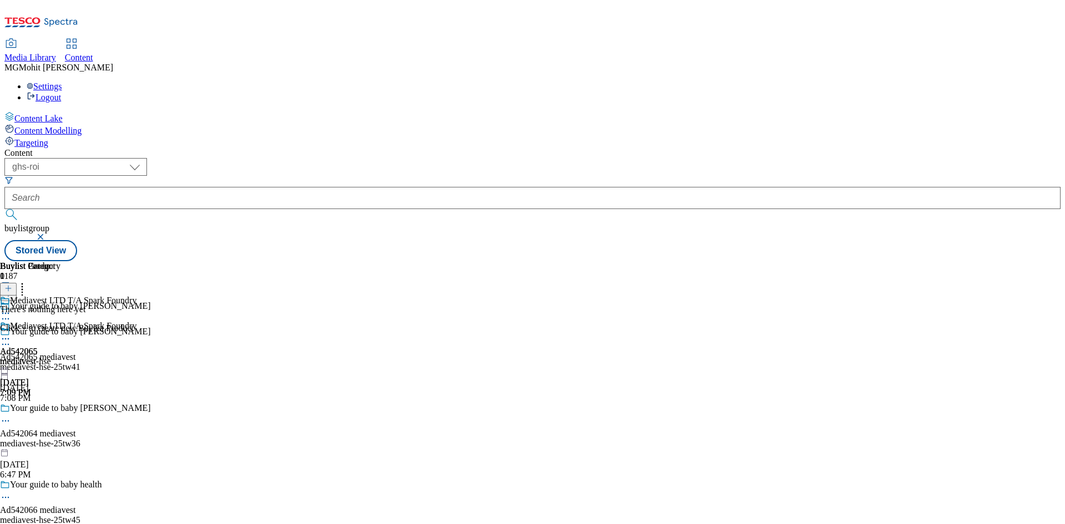
click at [11, 334] on icon at bounding box center [5, 339] width 11 height 11
click at [60, 410] on span "Preview" at bounding box center [47, 414] width 26 height 8
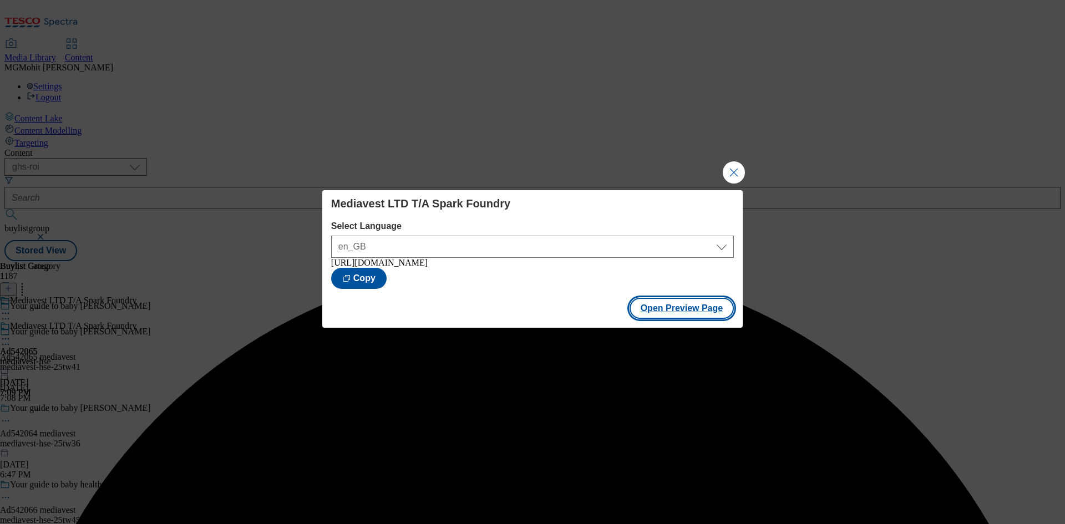
click at [670, 310] on button "Open Preview Page" at bounding box center [682, 308] width 105 height 21
click at [735, 169] on button "Close Modal" at bounding box center [734, 172] width 22 height 22
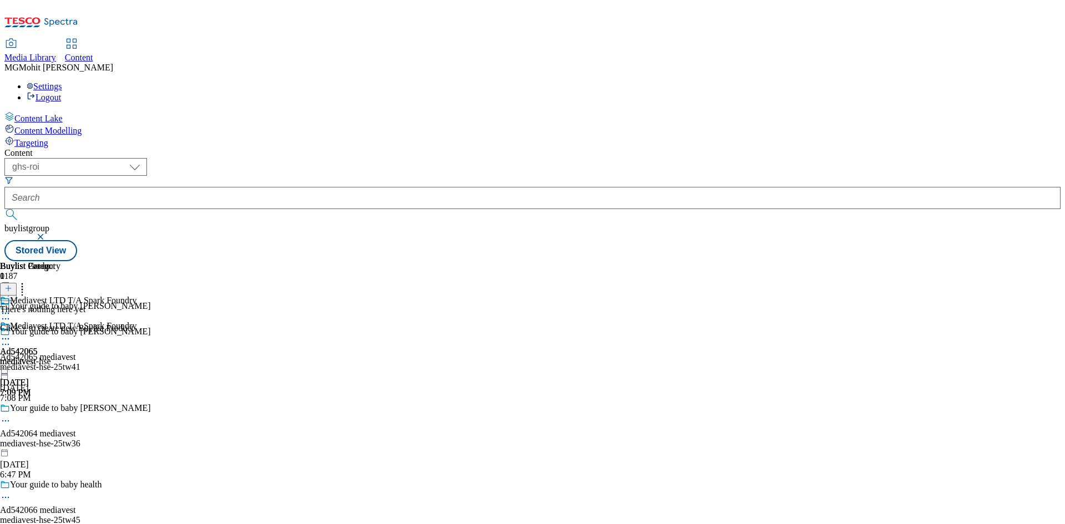
click at [11, 334] on icon at bounding box center [5, 339] width 11 height 11
click at [63, 445] on button "Publish" at bounding box center [42, 451] width 41 height 13
